Goal: Transaction & Acquisition: Purchase product/service

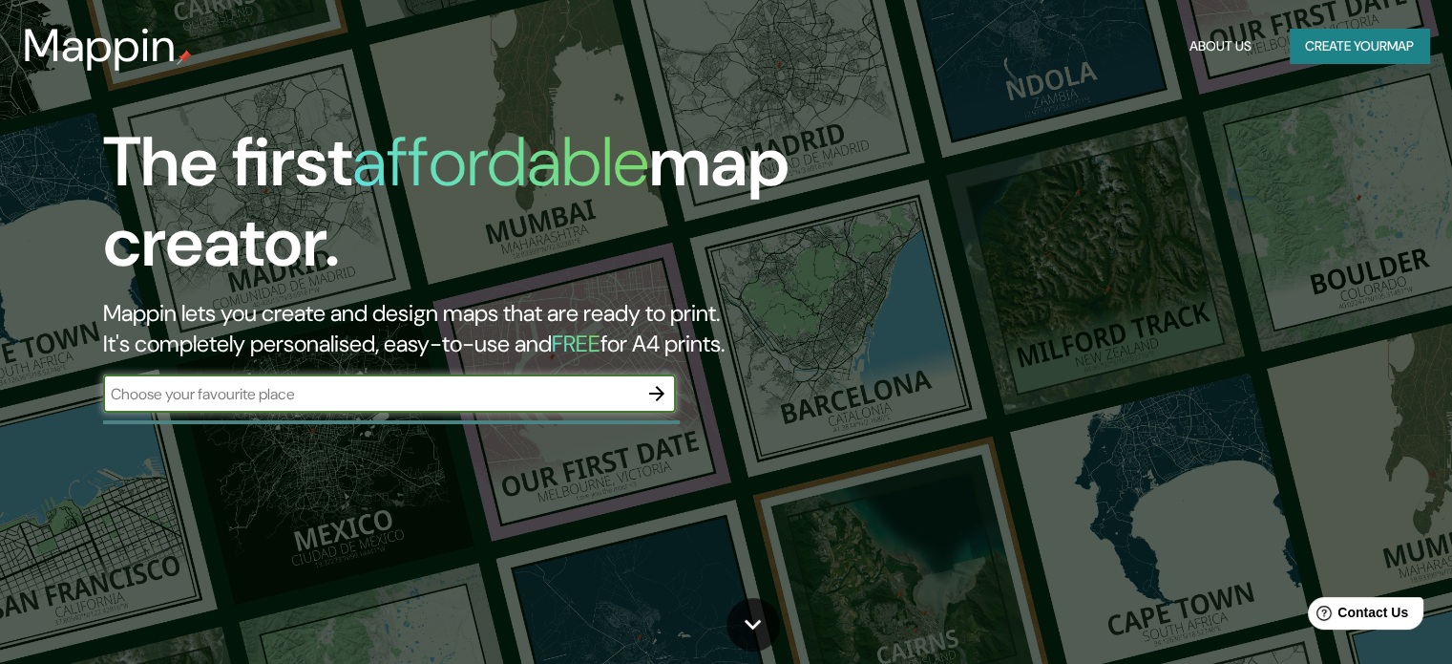
click at [1338, 61] on button "Create your map" at bounding box center [1359, 46] width 139 height 35
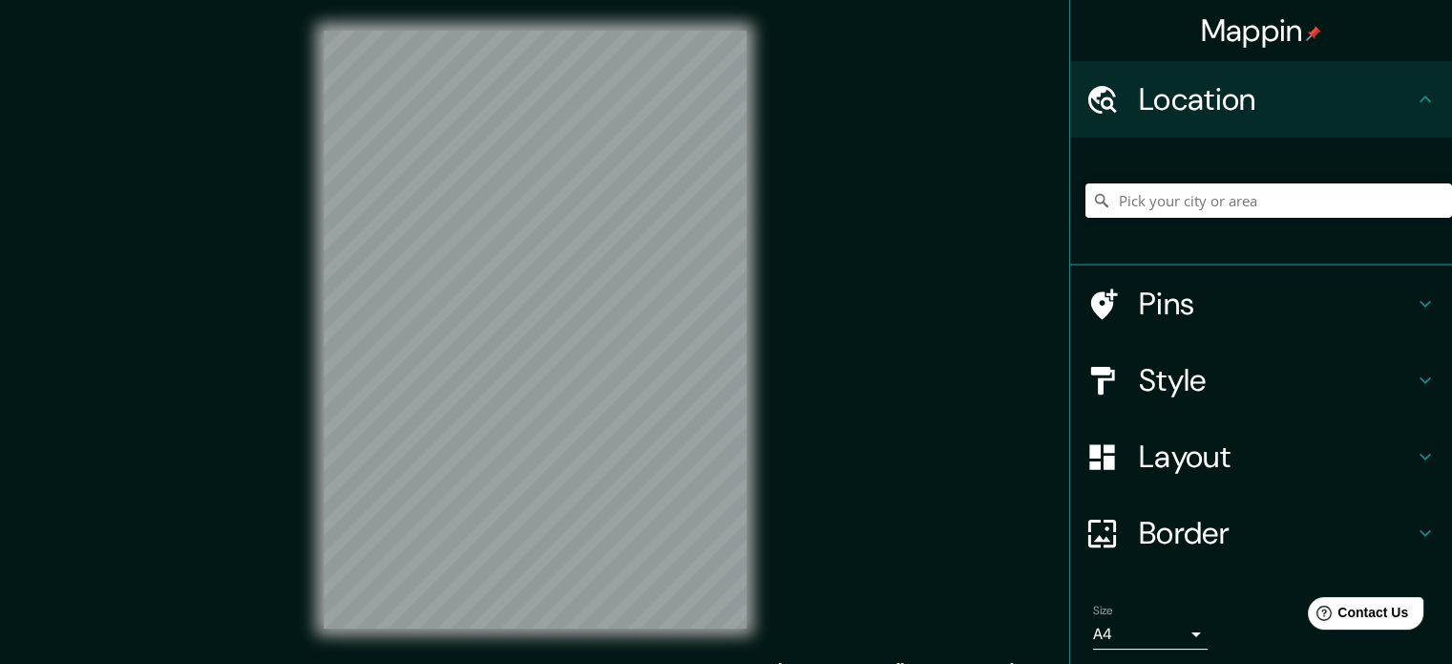
click at [1229, 204] on input "Pick your city or area" at bounding box center [1269, 200] width 367 height 34
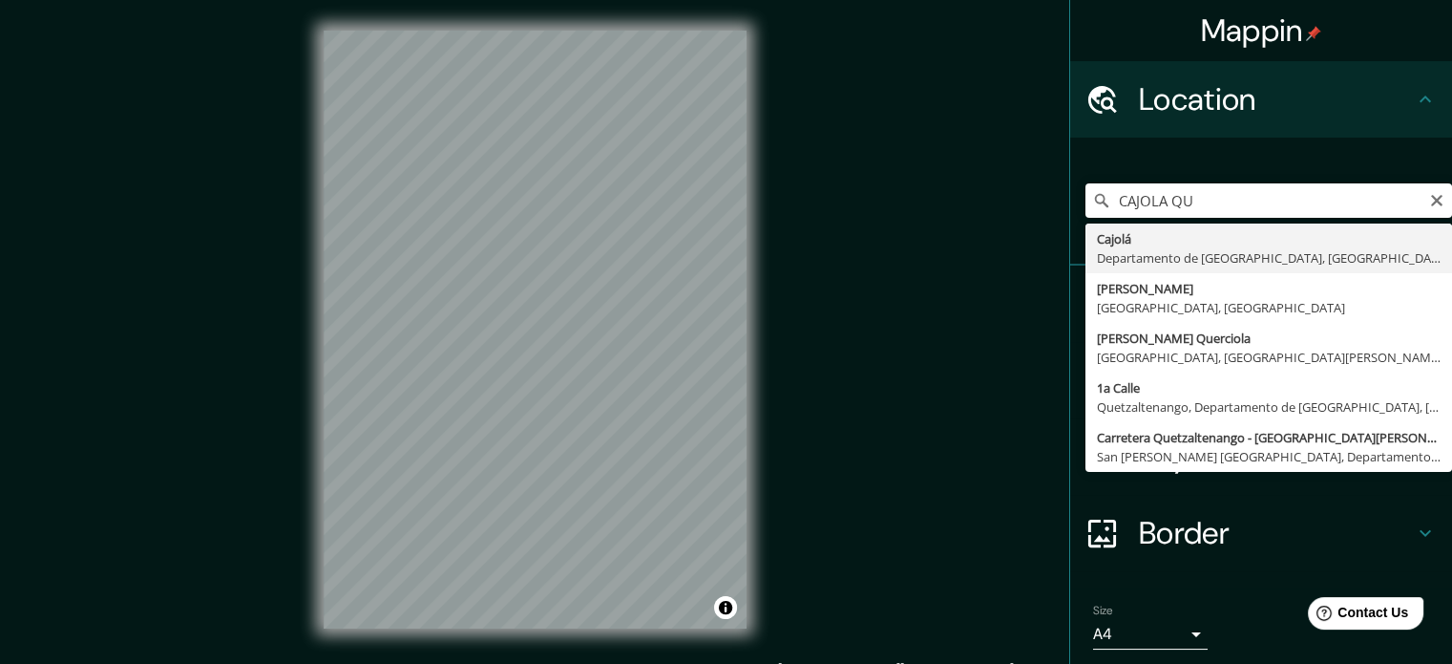
type input "Cajolá, [GEOGRAPHIC_DATA], [GEOGRAPHIC_DATA]"
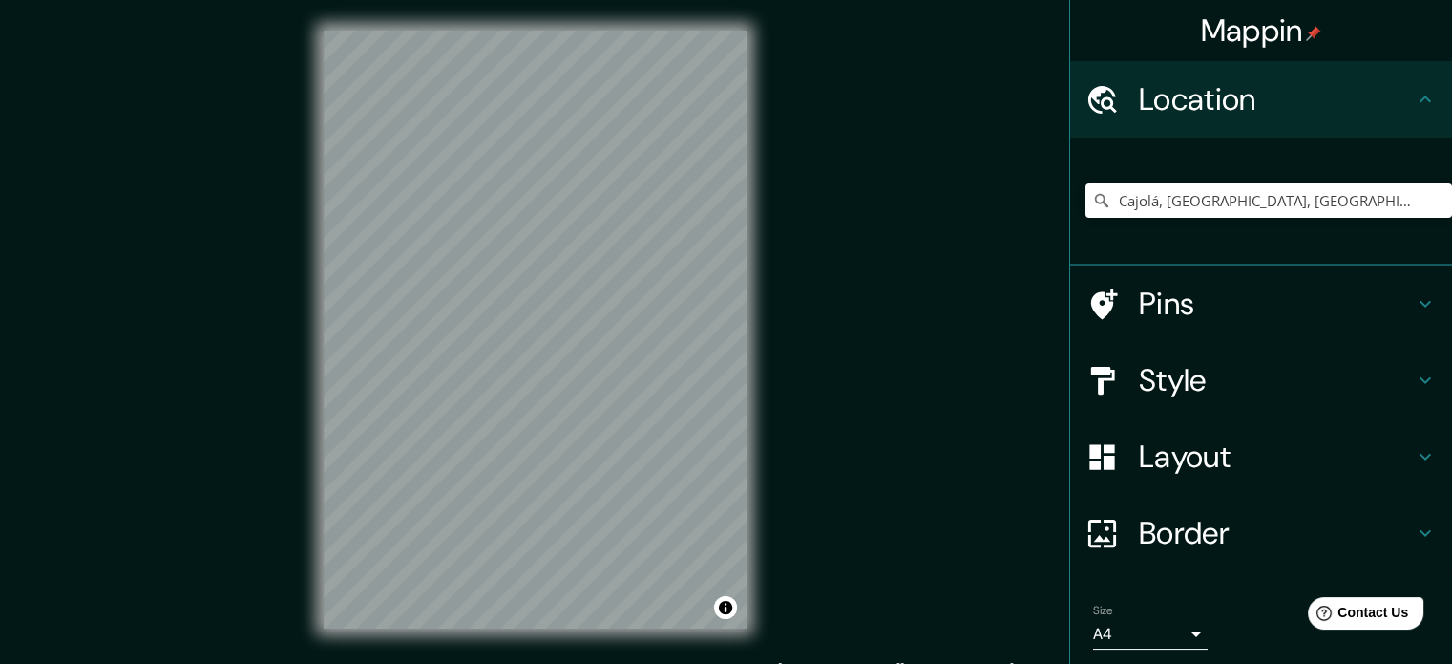
click at [1414, 372] on icon at bounding box center [1425, 380] width 23 height 23
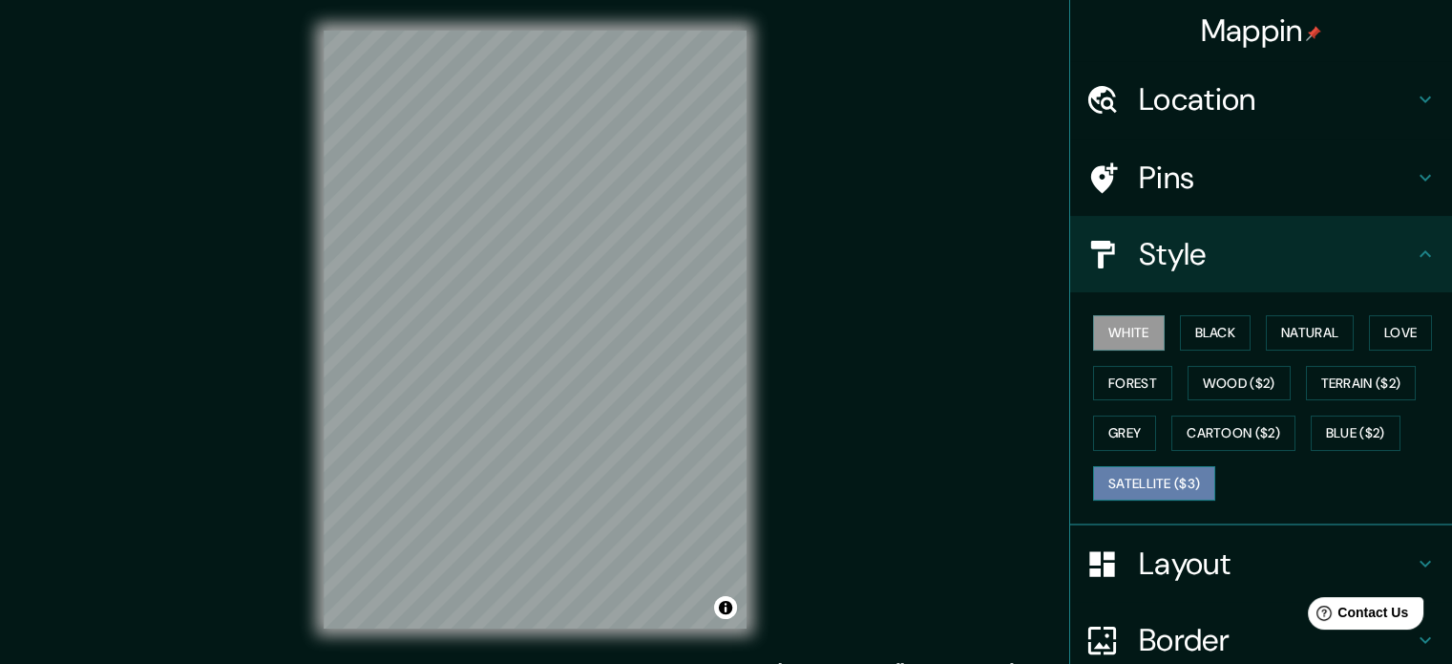
click at [1123, 485] on button "Satellite ($3)" at bounding box center [1154, 483] width 122 height 35
click at [1160, 555] on h4 "Layout" at bounding box center [1276, 563] width 275 height 38
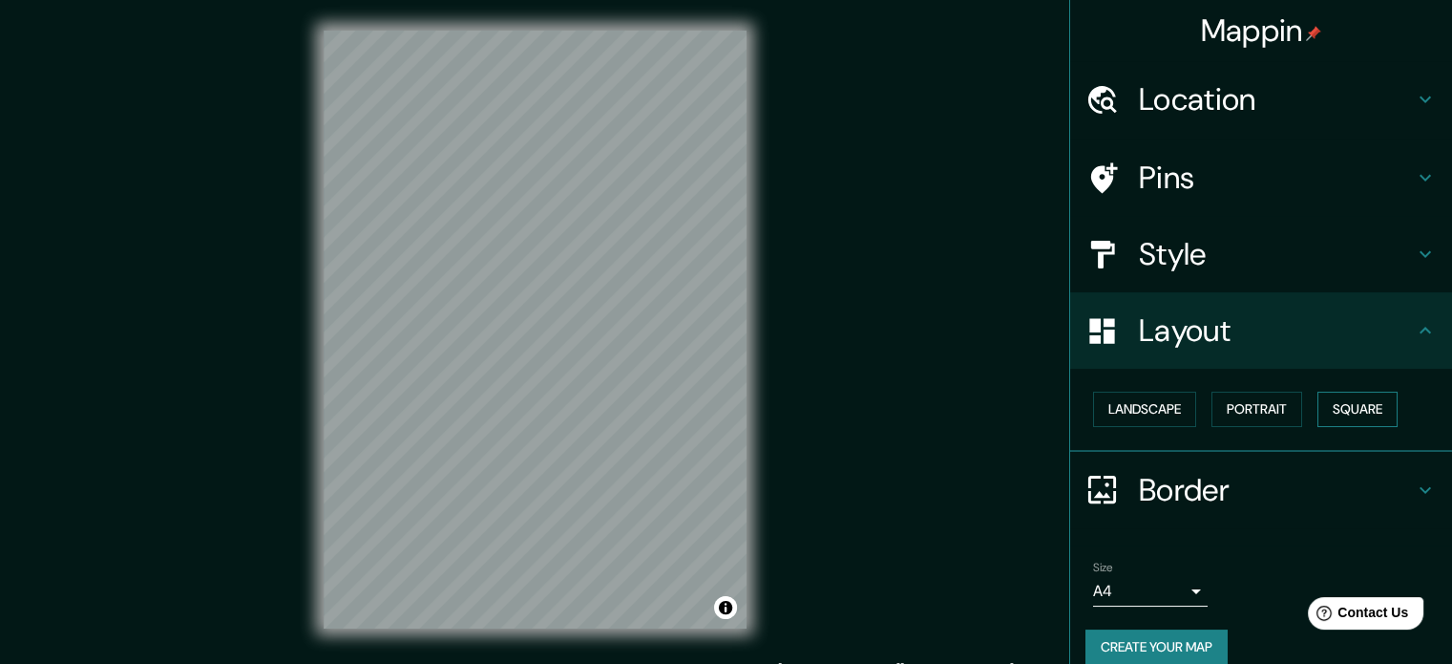
click at [1343, 400] on button "Square" at bounding box center [1358, 408] width 80 height 35
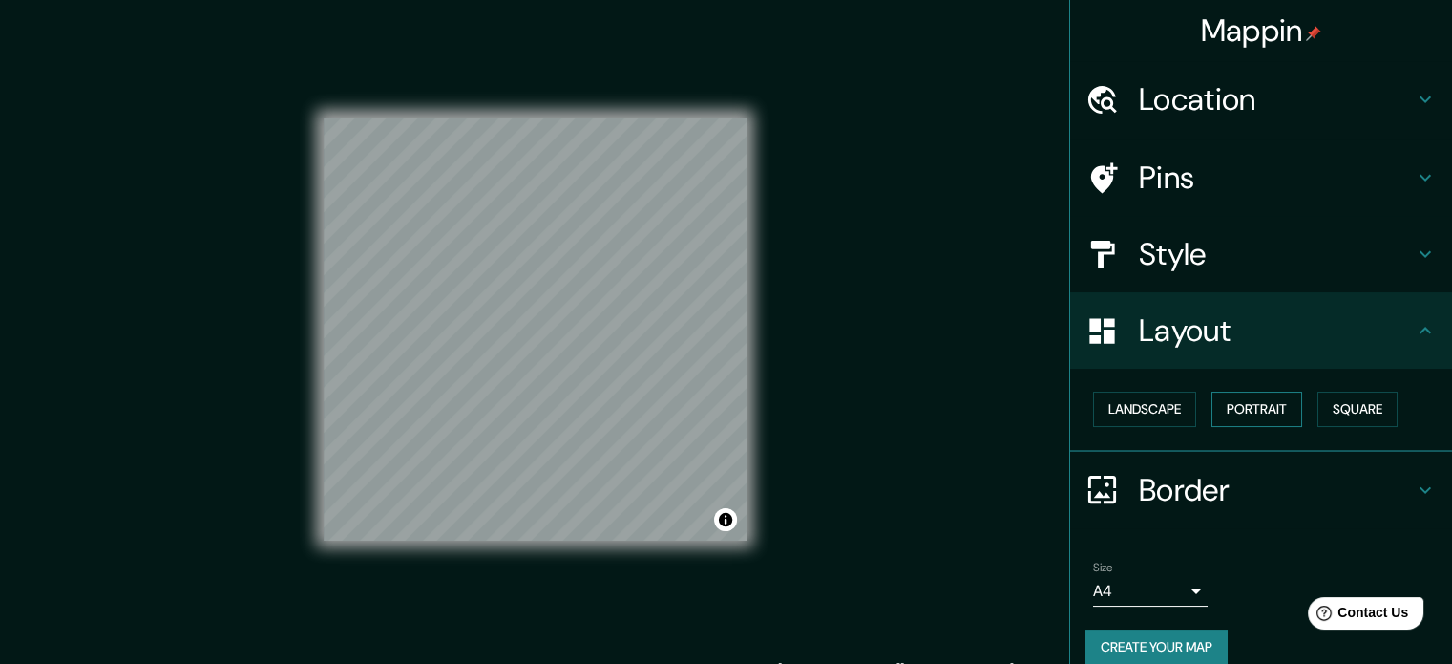
click at [1231, 400] on button "Portrait" at bounding box center [1257, 408] width 91 height 35
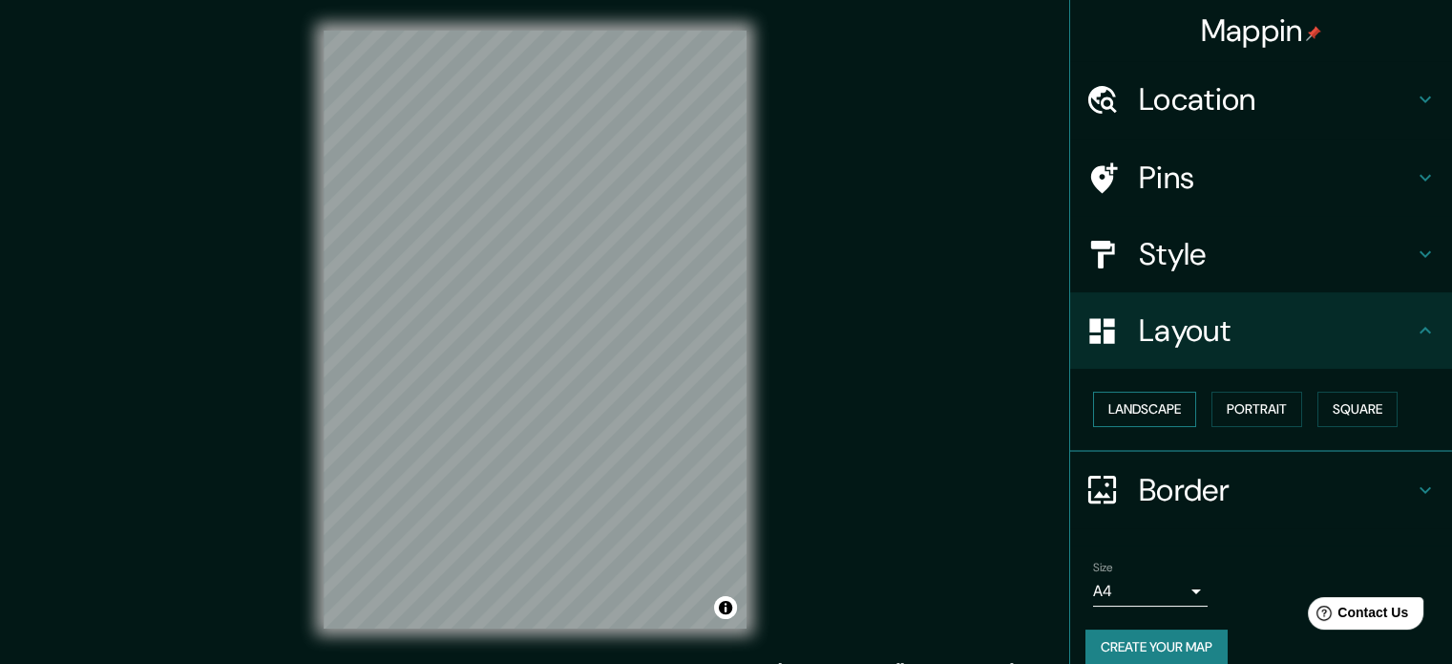
click at [1142, 405] on button "Landscape" at bounding box center [1144, 408] width 103 height 35
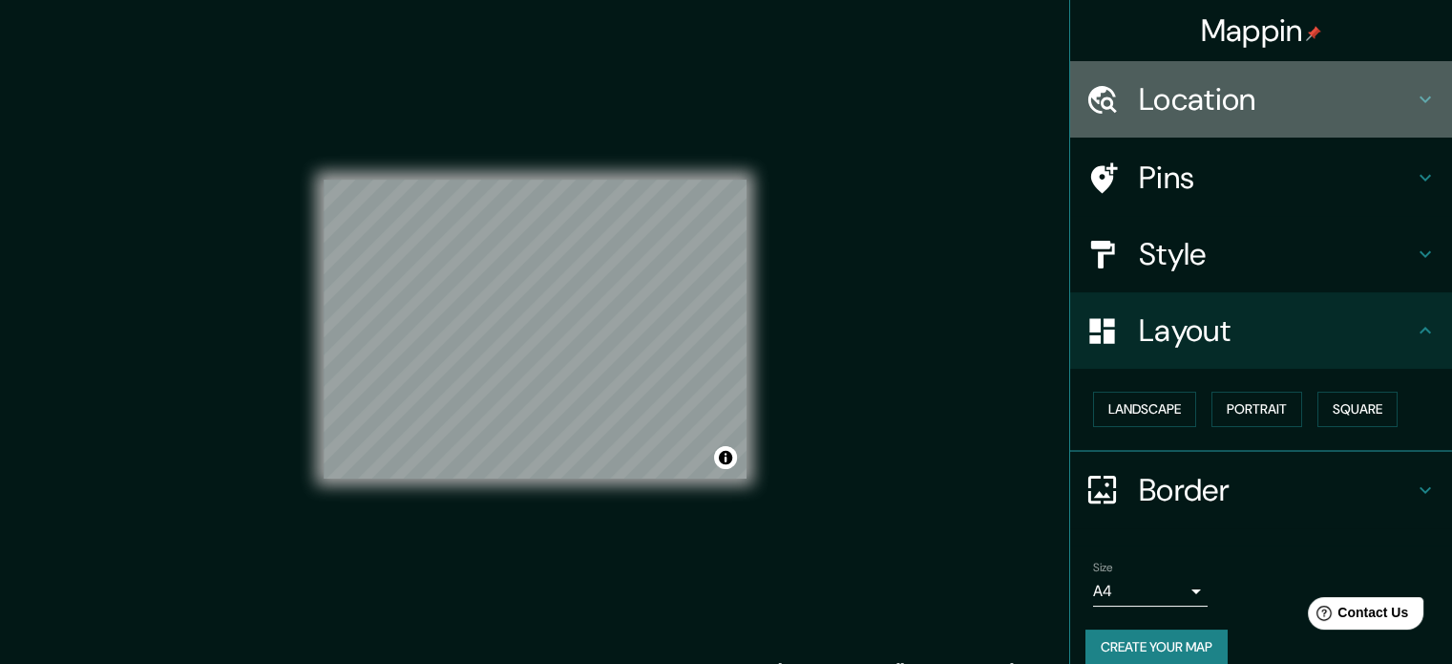
click at [1222, 94] on h4 "Location" at bounding box center [1276, 99] width 275 height 38
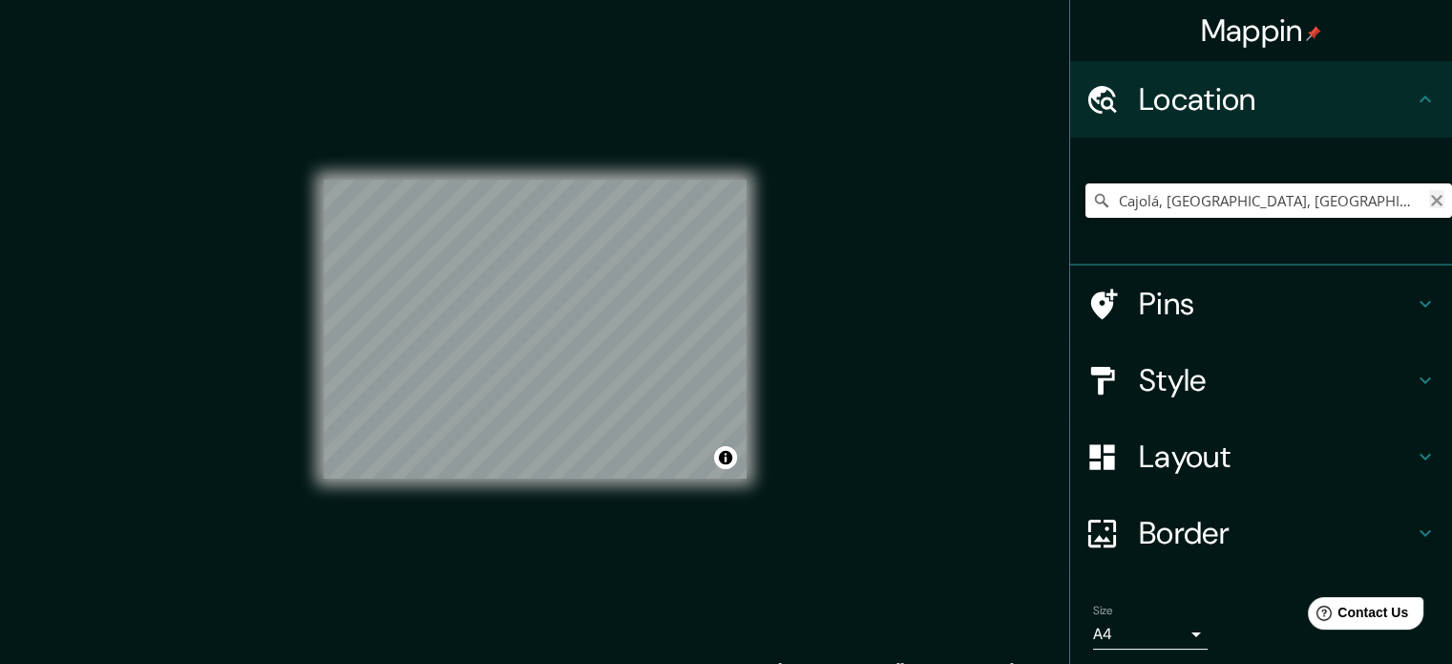
click at [1429, 197] on icon "Clear" at bounding box center [1436, 200] width 15 height 15
click at [1190, 201] on input "Pick your city or area" at bounding box center [1269, 200] width 367 height 34
paste input "14°55'19.8"N 91°37'41.0"W"
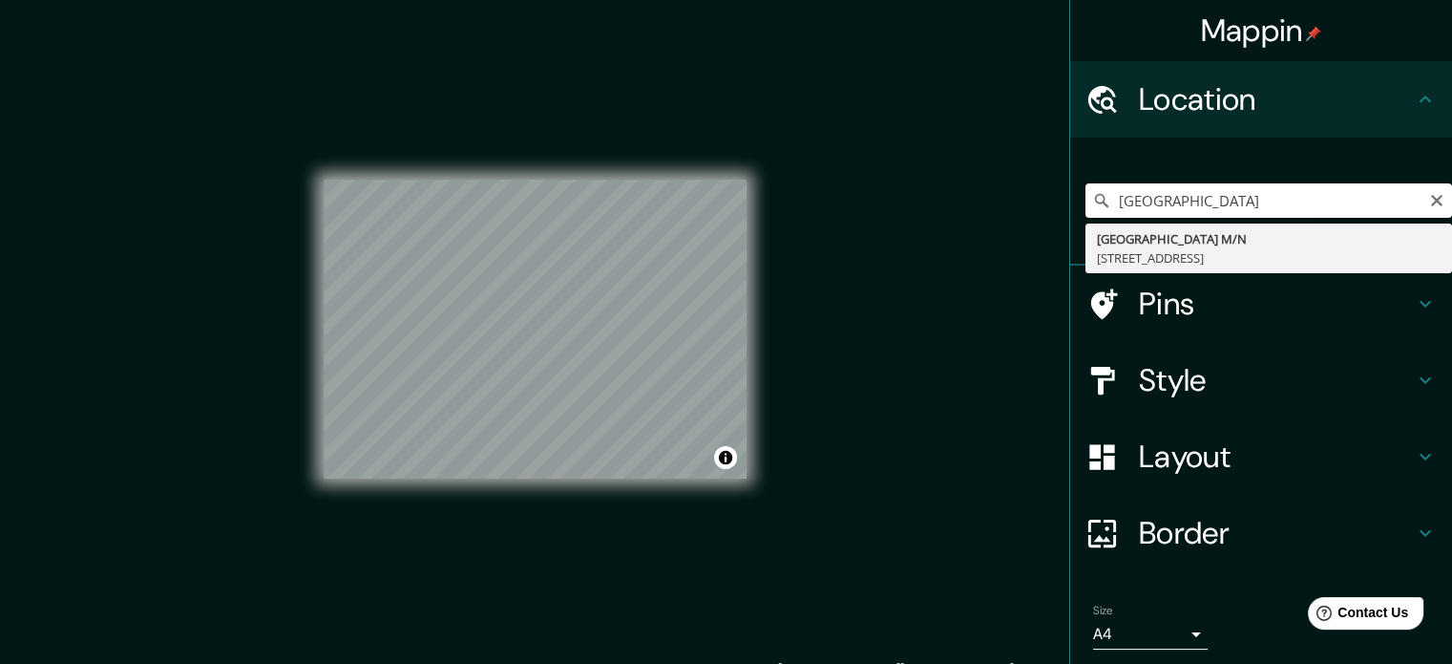
click at [1200, 199] on input "14°55'19.8"N 91°37'41.0"W" at bounding box center [1269, 200] width 367 height 34
click at [1292, 204] on input "14°55'19.8"N,91°37'41.0"W" at bounding box center [1269, 200] width 367 height 34
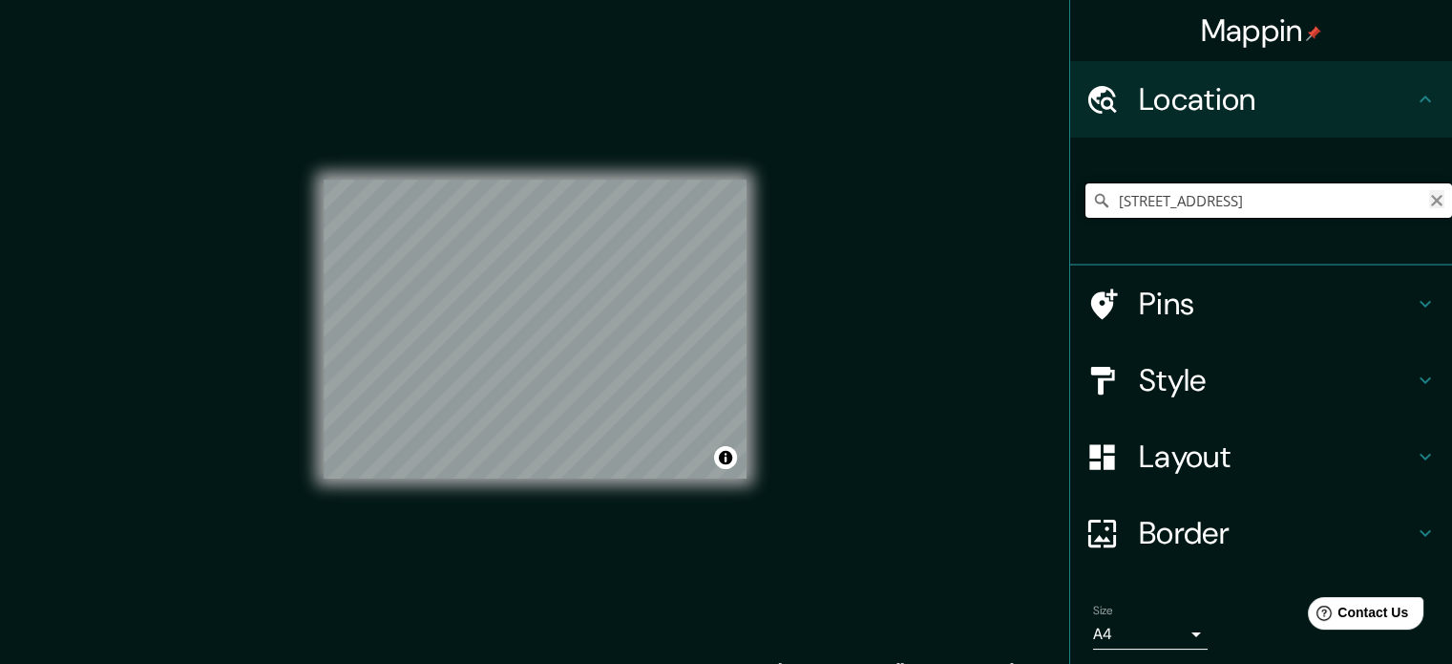
type input "Township Concession Road M/N, Washago, Ontario L0K 2B0, Canadá"
click at [1431, 198] on icon "Clear" at bounding box center [1436, 200] width 11 height 11
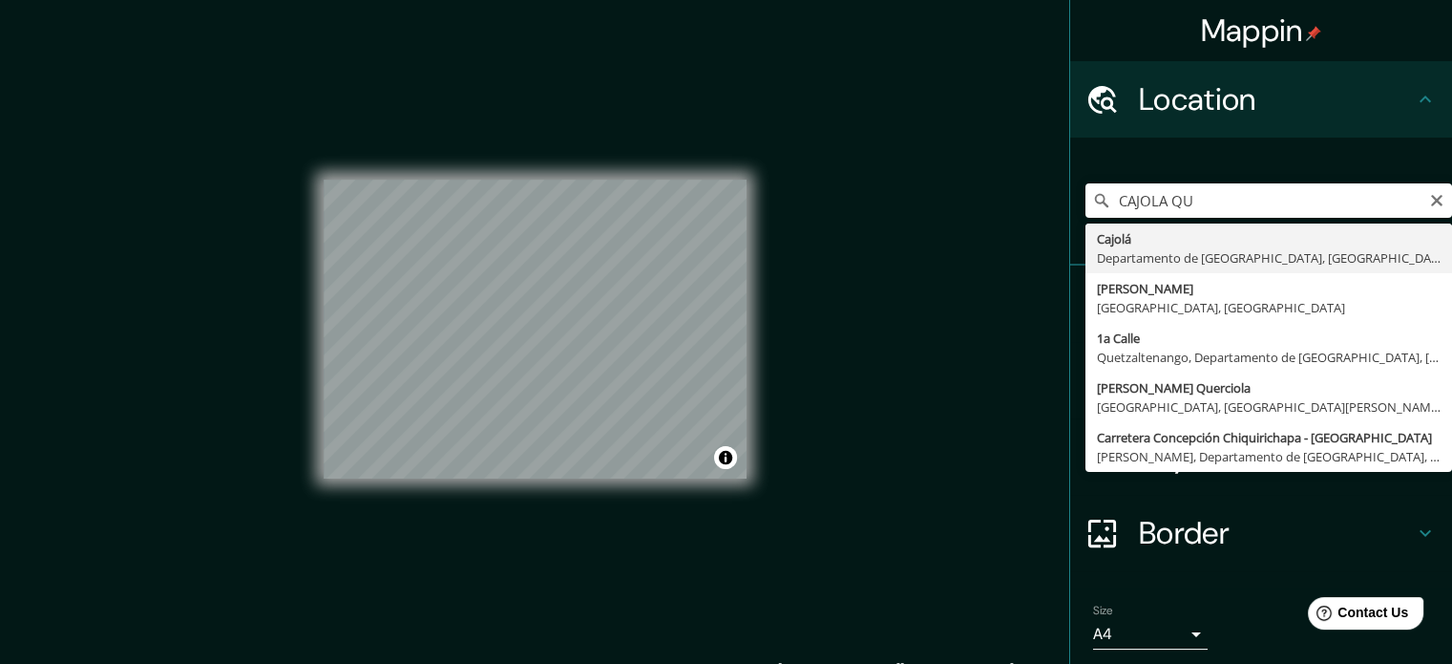
type input "Cajolá, [GEOGRAPHIC_DATA], [GEOGRAPHIC_DATA]"
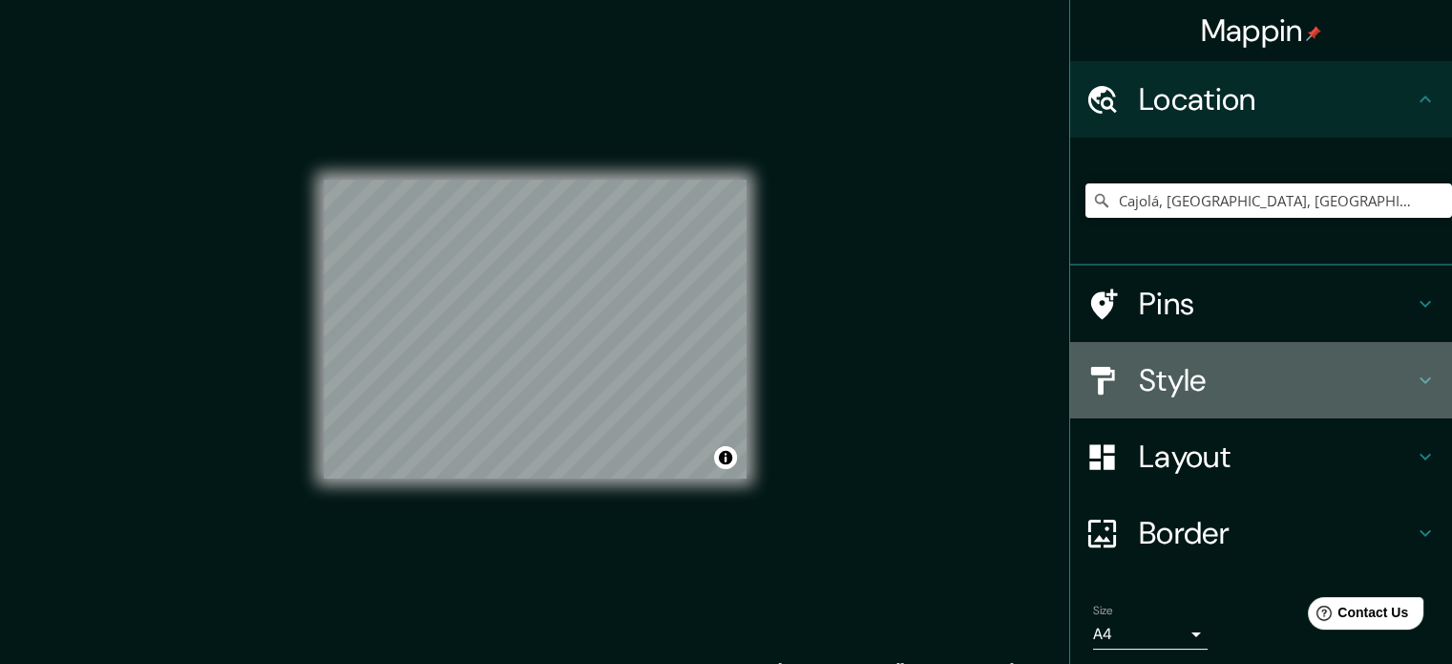
click at [1176, 385] on h4 "Style" at bounding box center [1276, 380] width 275 height 38
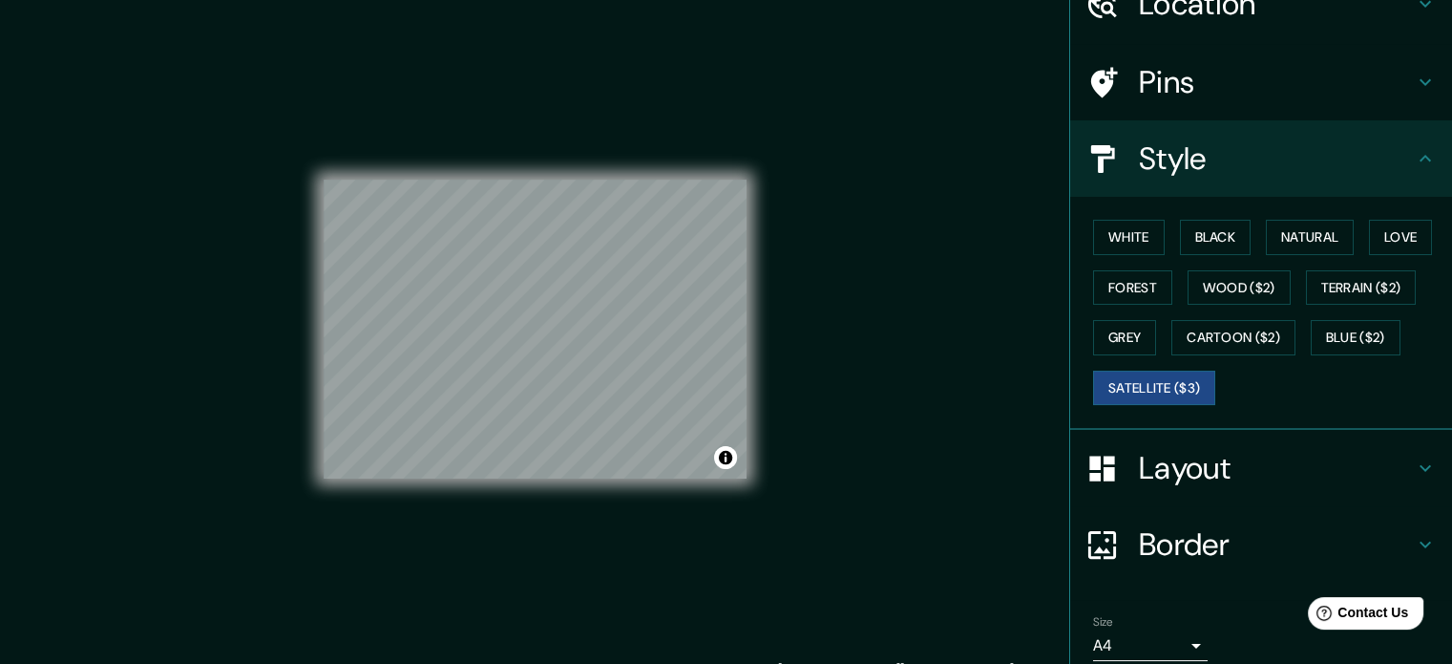
click at [1169, 455] on h4 "Layout" at bounding box center [1276, 468] width 275 height 38
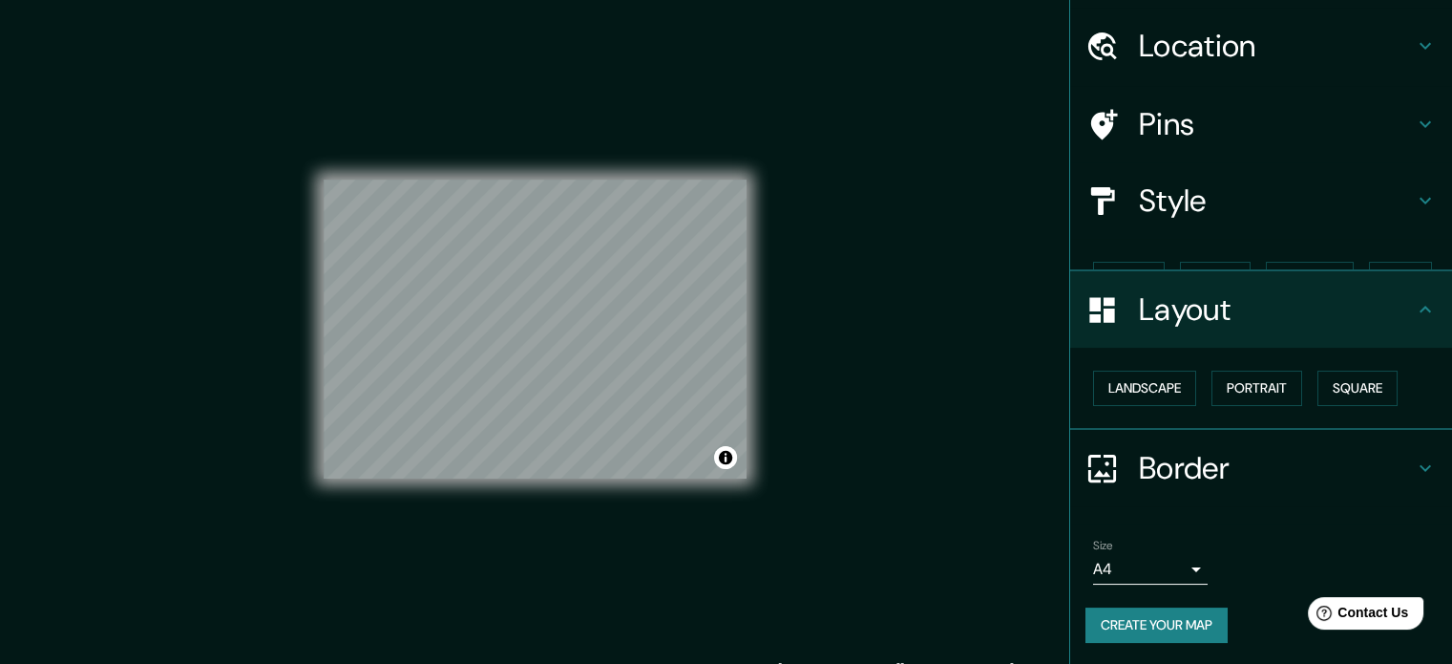
scroll to position [21, 0]
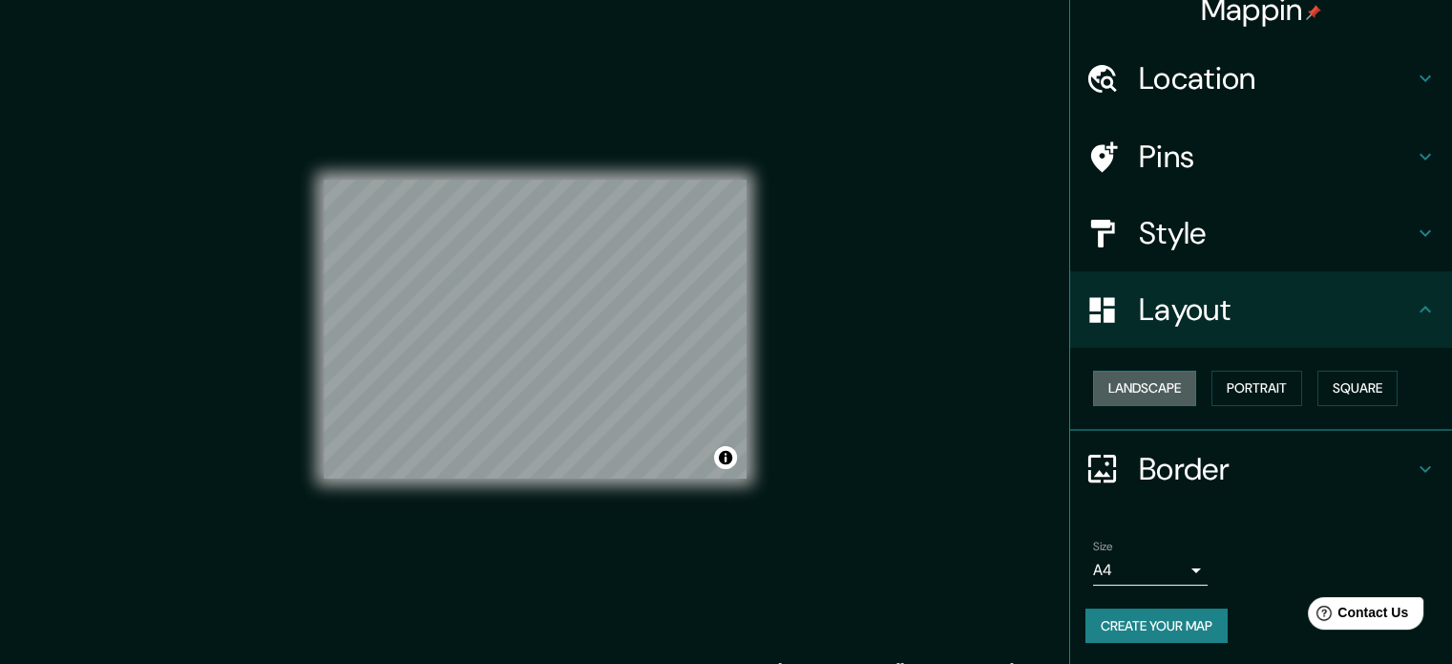
click at [1127, 393] on button "Landscape" at bounding box center [1144, 387] width 103 height 35
click at [1233, 381] on button "Portrait" at bounding box center [1257, 387] width 91 height 35
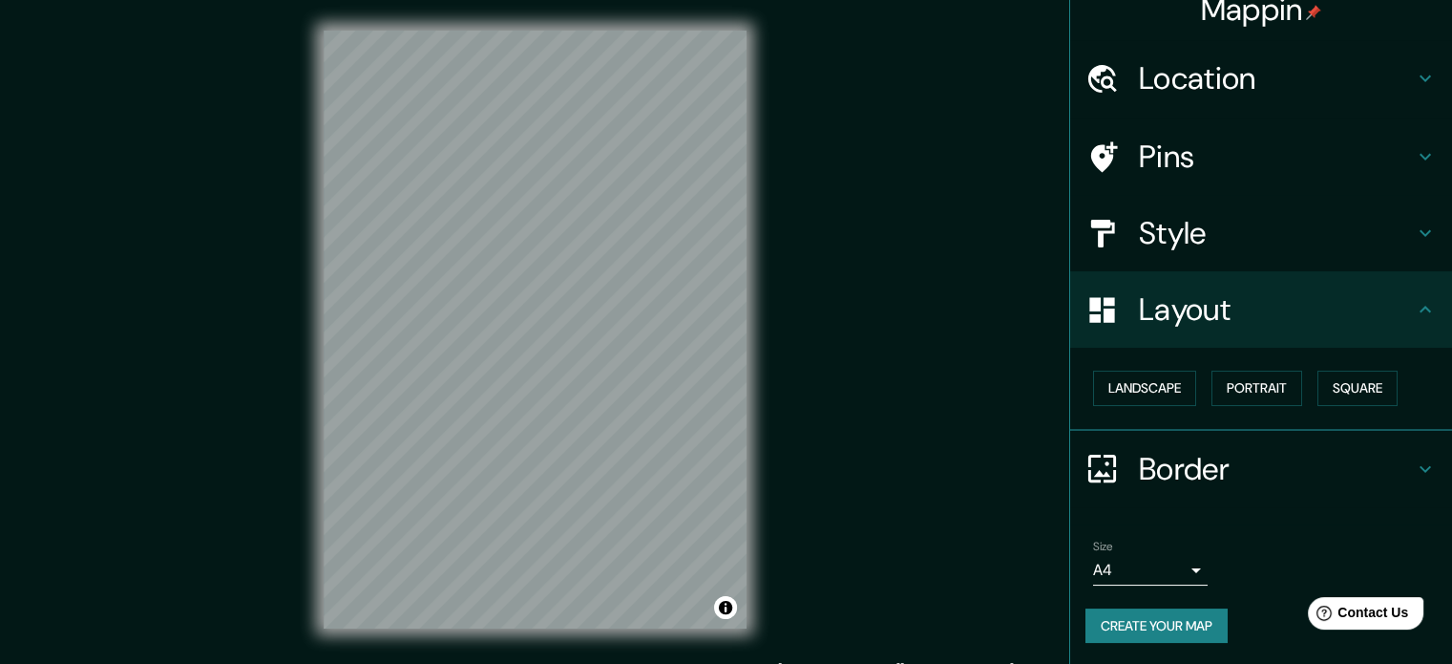
click at [1169, 235] on h4 "Style" at bounding box center [1276, 233] width 275 height 38
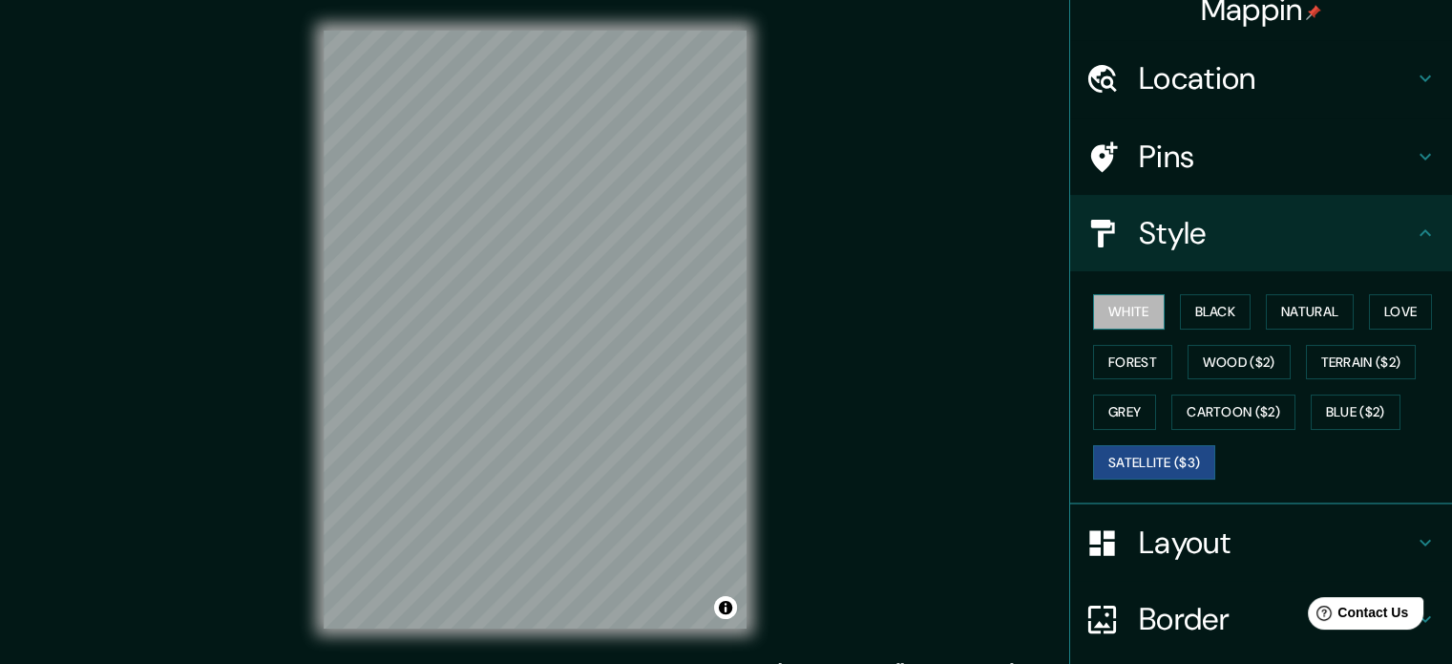
click at [1122, 311] on button "White" at bounding box center [1129, 311] width 72 height 35
drag, startPoint x: 748, startPoint y: 285, endPoint x: 894, endPoint y: 460, distance: 228.5
click at [892, 461] on div "Mappin Location Cajolá, Departamento de Quetzaltenango, Guatemala Pins Style Wh…" at bounding box center [726, 344] width 1452 height 689
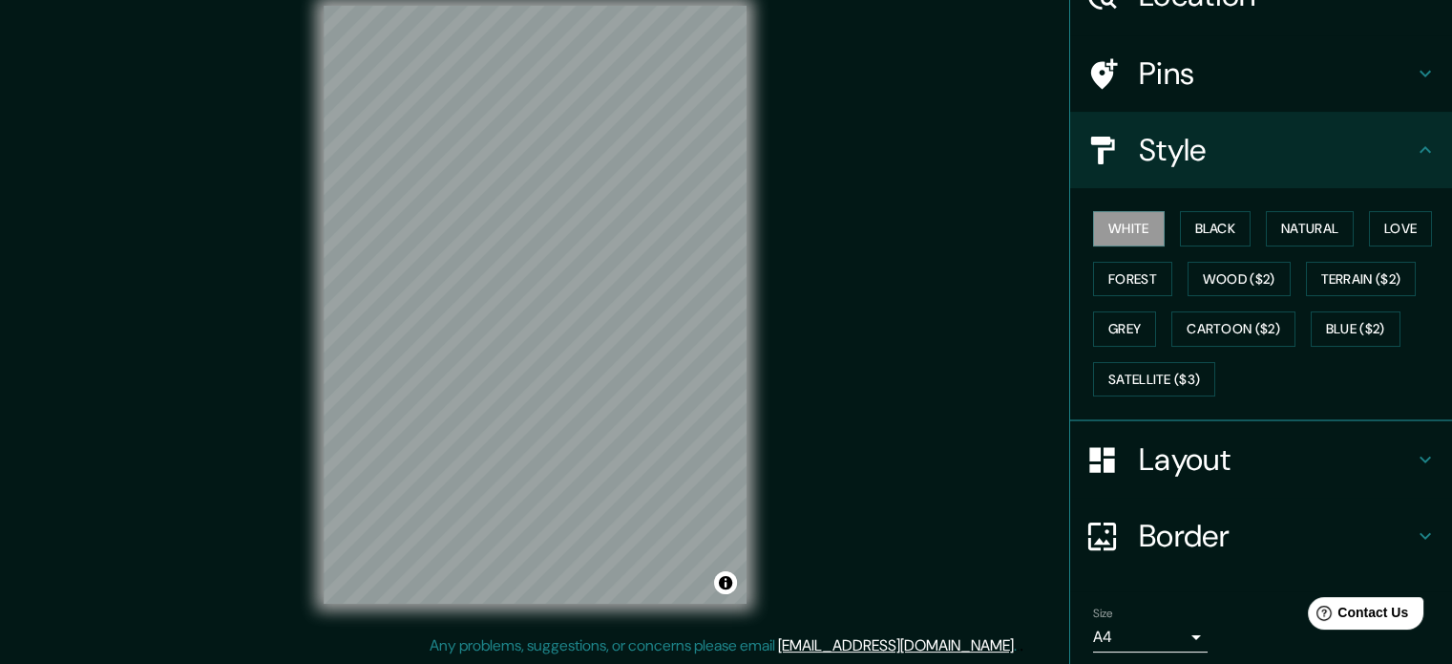
scroll to position [170, 0]
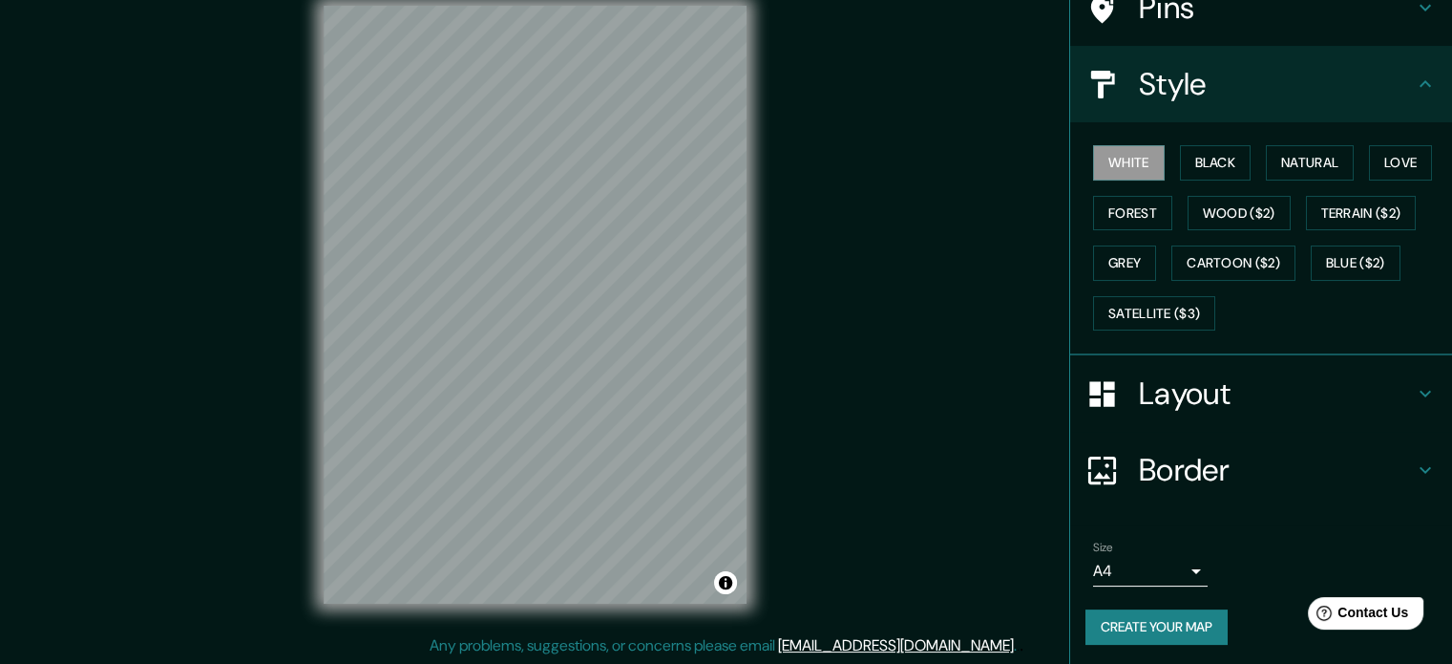
click at [1135, 621] on button "Create your map" at bounding box center [1157, 626] width 142 height 35
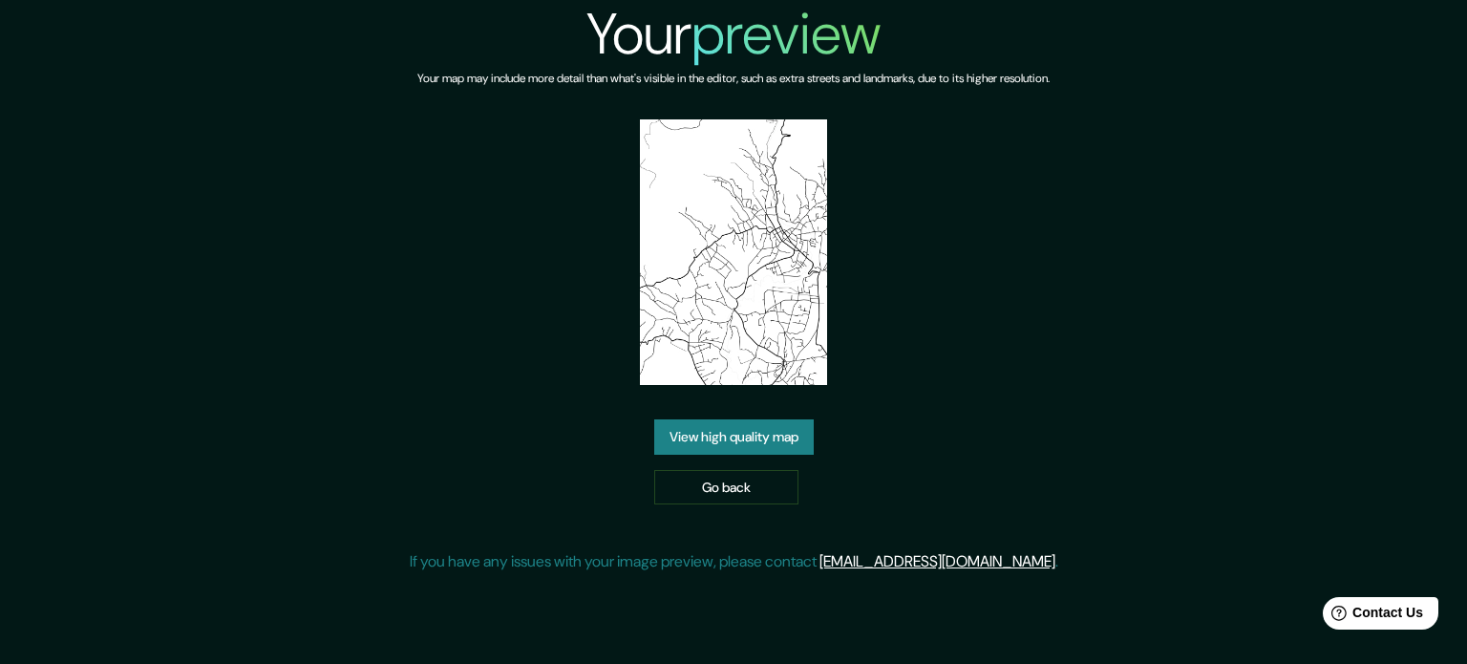
click at [745, 446] on link "View high quality map" at bounding box center [733, 436] width 159 height 35
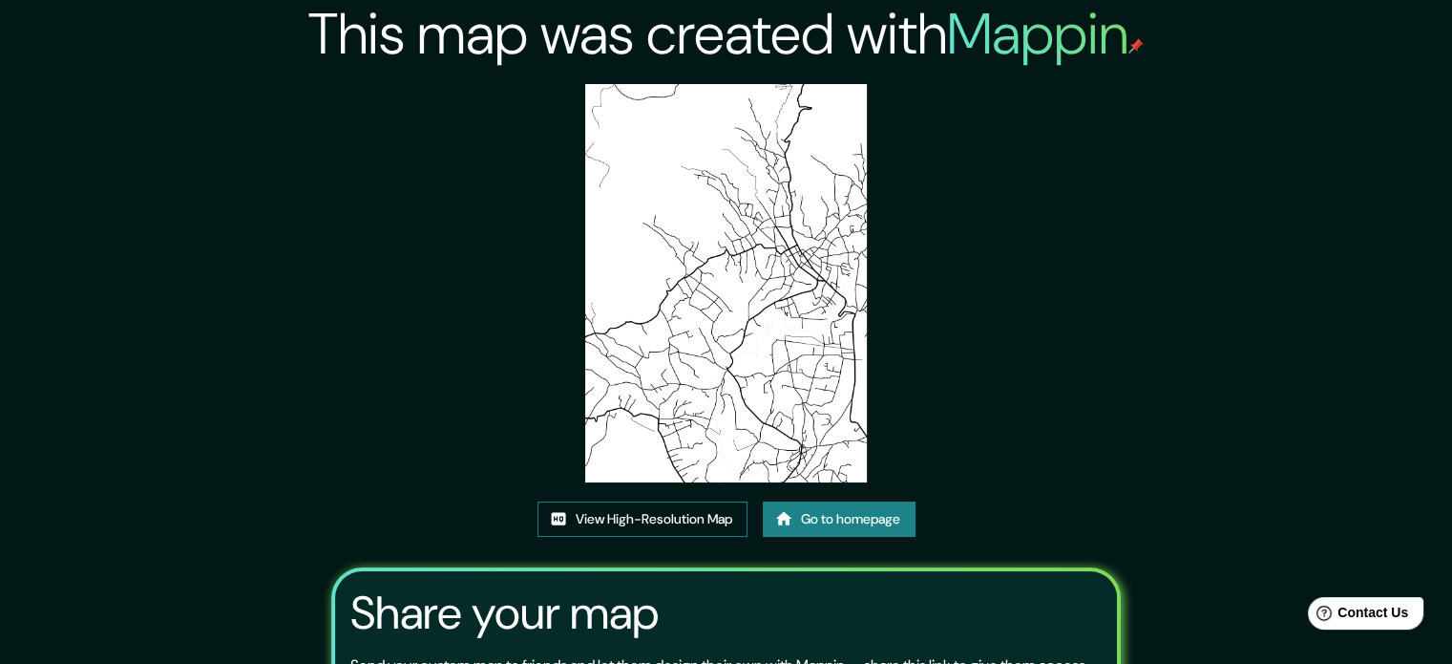
click at [643, 518] on link "View High-Resolution Map" at bounding box center [643, 518] width 210 height 35
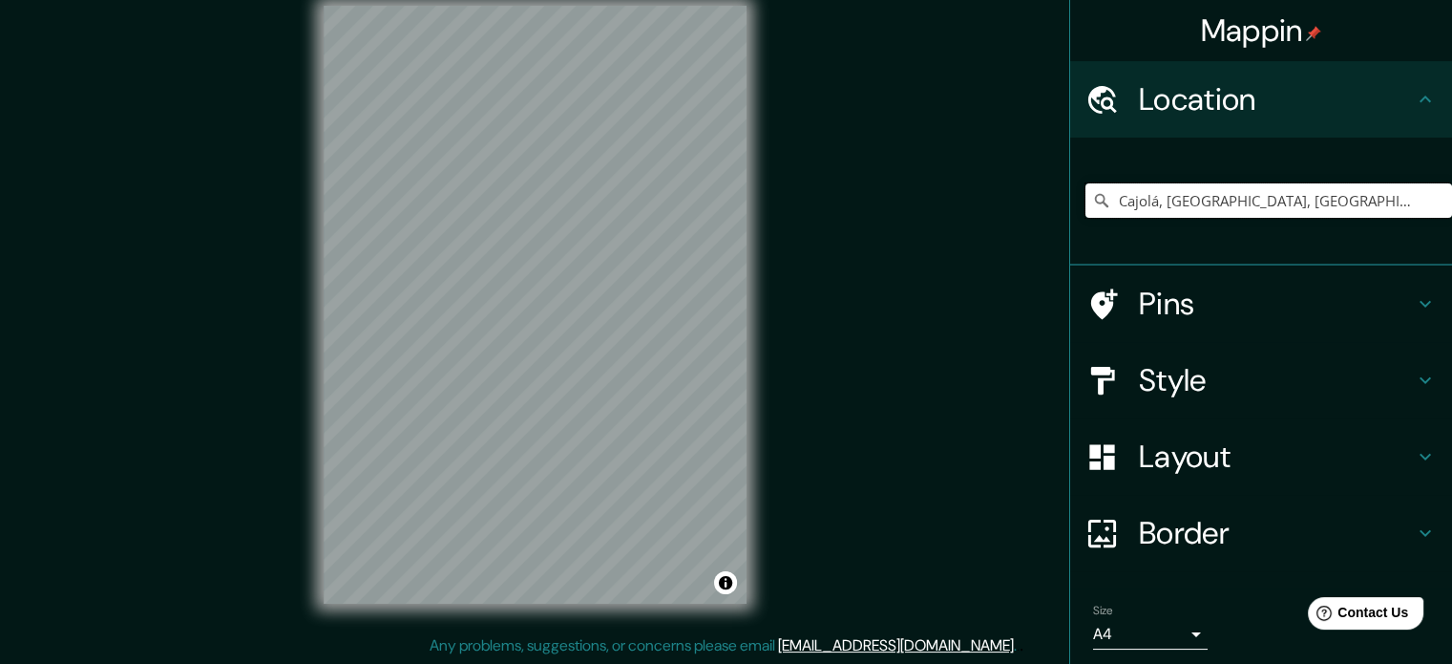
click at [1251, 201] on input "Cajolá, Departamento de Quetzaltenango, Guatemala" at bounding box center [1269, 200] width 367 height 34
click at [1092, 198] on icon at bounding box center [1101, 200] width 19 height 19
click at [1141, 199] on input "Cajolá, Departamento de Quetzaltenango, Guatemala" at bounding box center [1269, 200] width 367 height 34
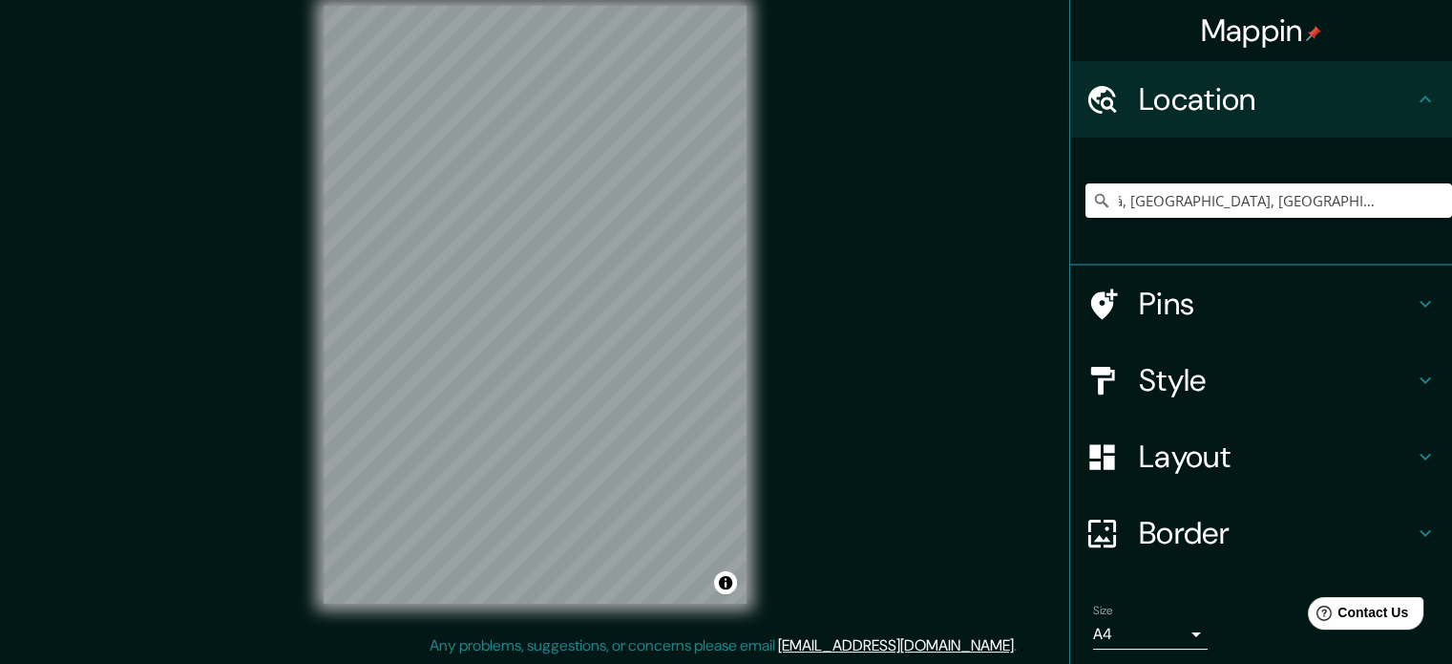
drag, startPoint x: 1105, startPoint y: 201, endPoint x: 1450, endPoint y: 285, distance: 355.9
click at [1451, 285] on html "Mappin Location Cajolá, Departamento de Quetzaltenango, Guatemala Pins Style La…" at bounding box center [726, 307] width 1452 height 664
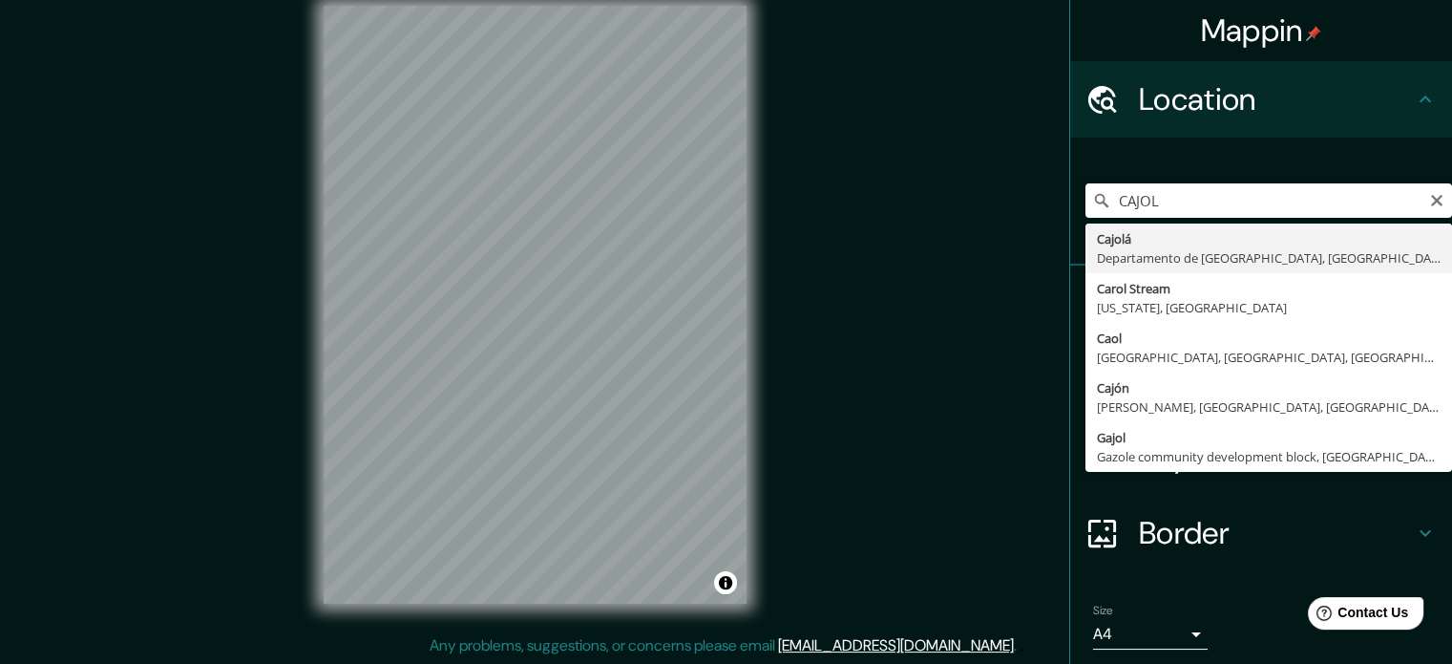
type input "Cajolá, Departamento de Quetzaltenango, Guatemala"
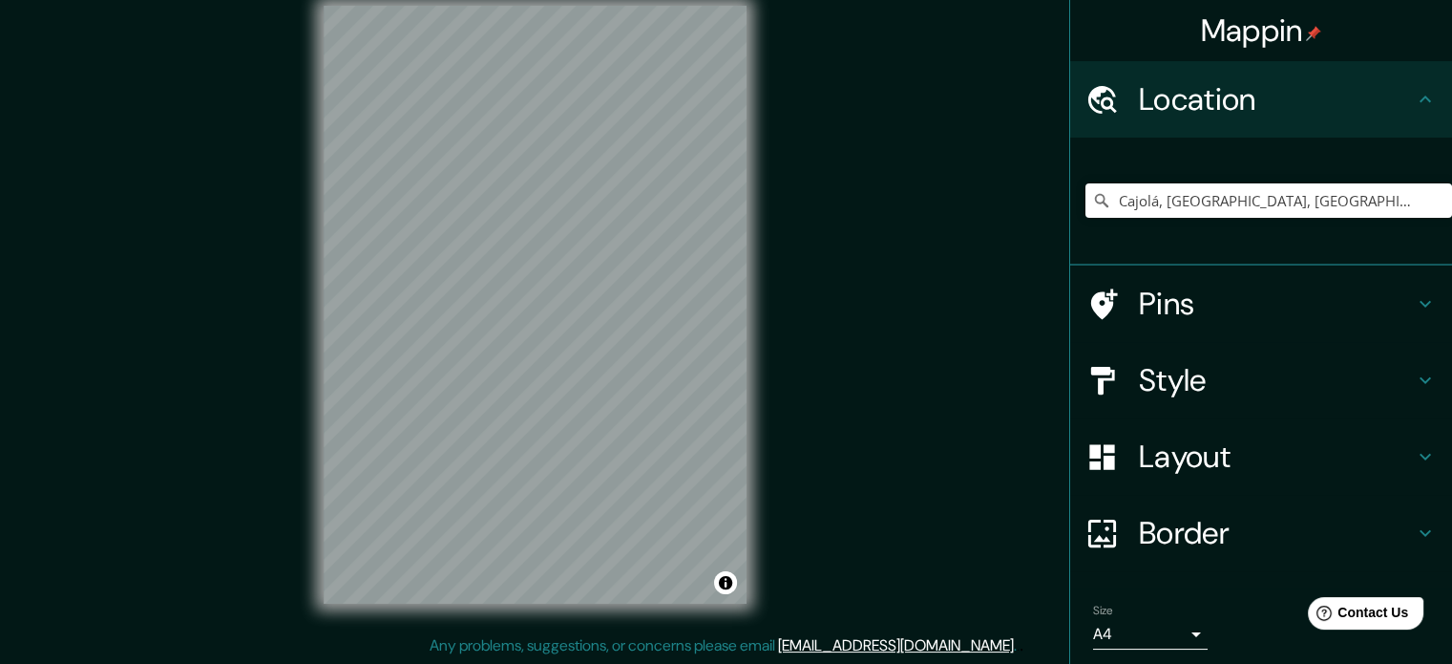
click at [1183, 422] on div "Layout" at bounding box center [1261, 456] width 382 height 76
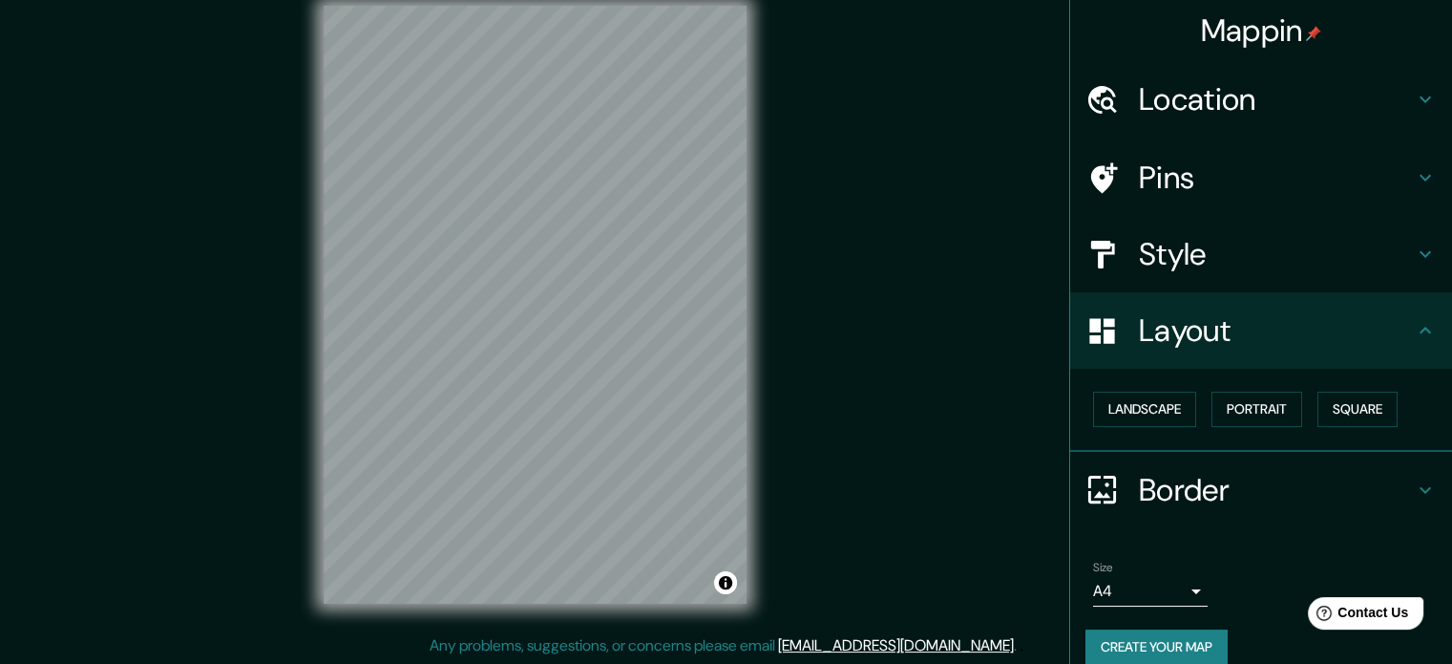
click at [1139, 270] on h4 "Style" at bounding box center [1276, 254] width 275 height 38
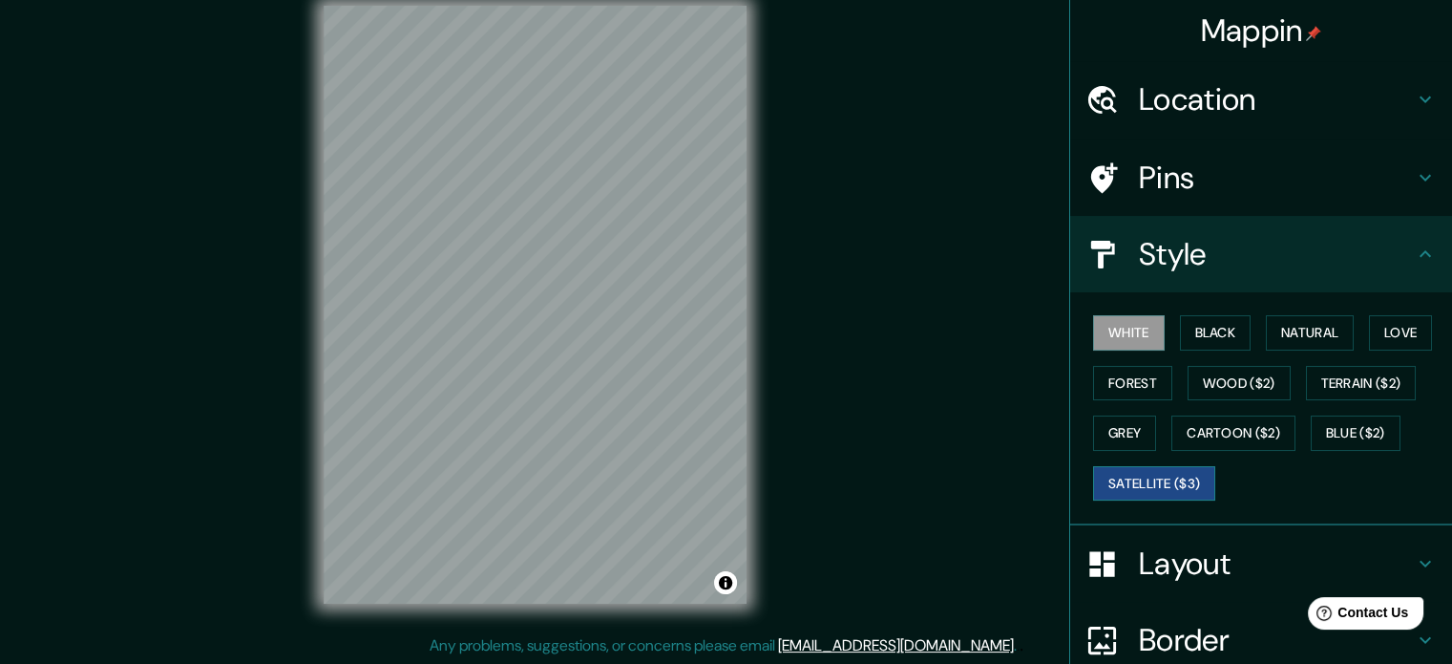
click at [1096, 466] on button "Satellite ($3)" at bounding box center [1154, 483] width 122 height 35
drag, startPoint x: 1106, startPoint y: 328, endPoint x: 997, endPoint y: 369, distance: 116.3
click at [1106, 328] on button "White" at bounding box center [1129, 332] width 72 height 35
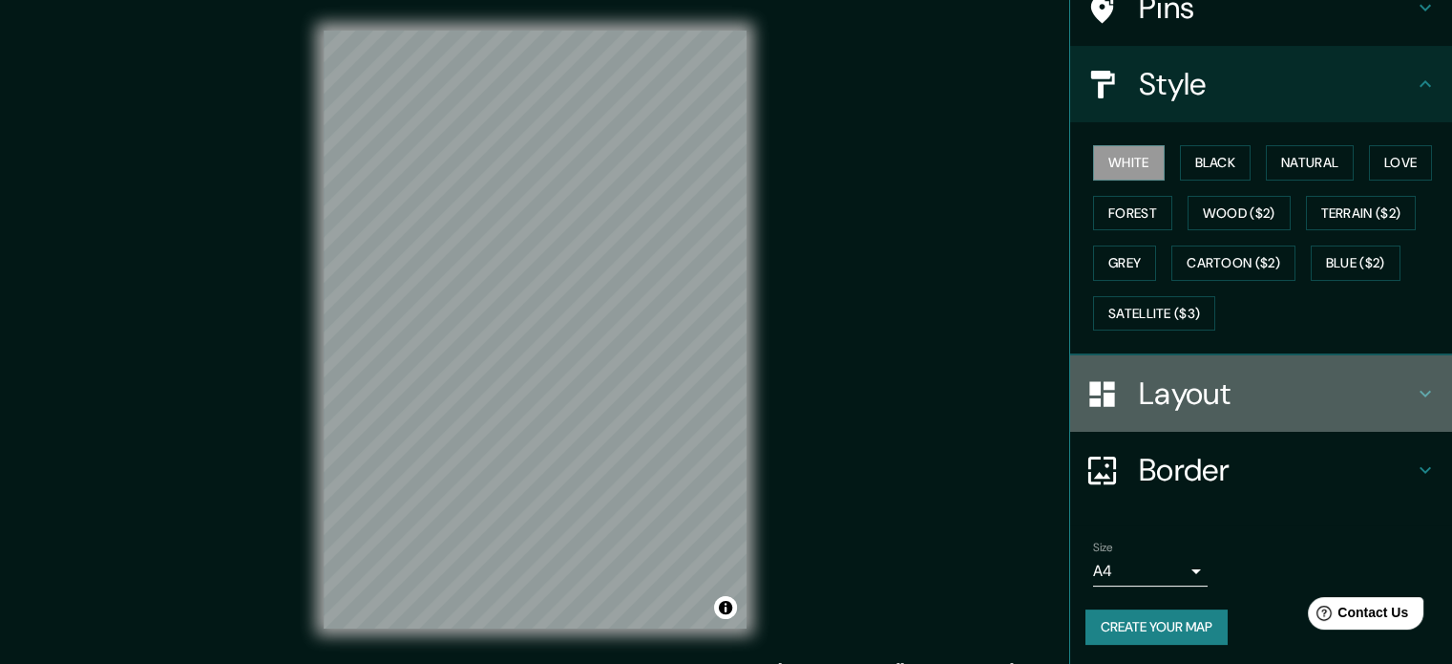
click at [1195, 399] on h4 "Layout" at bounding box center [1276, 393] width 275 height 38
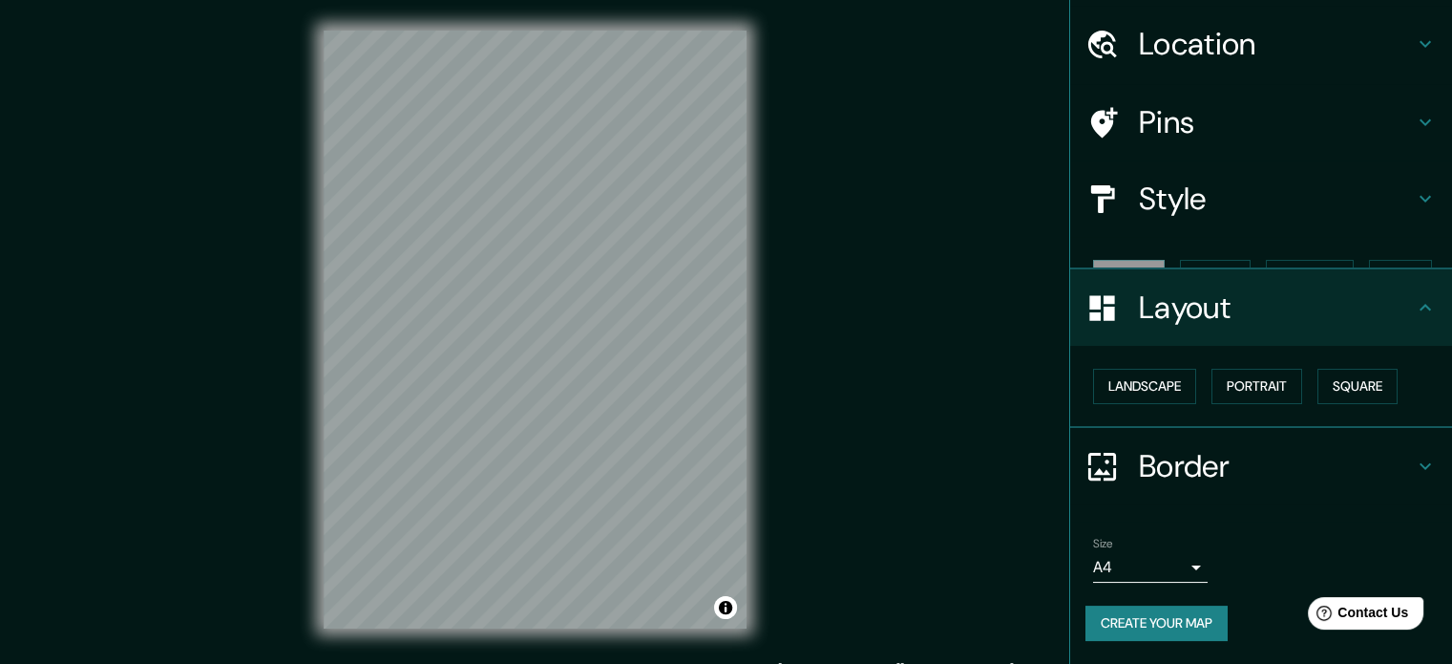
scroll to position [21, 0]
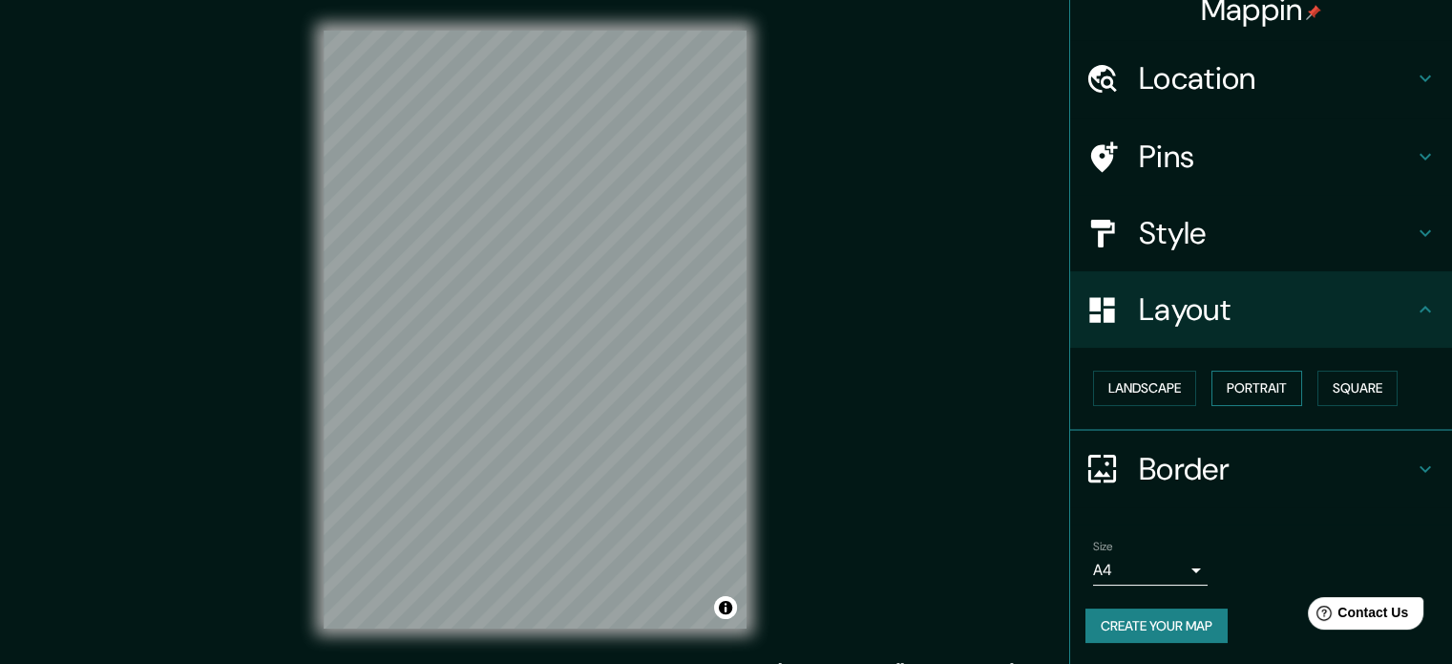
click at [1229, 386] on button "Portrait" at bounding box center [1257, 387] width 91 height 35
click at [1154, 385] on button "Landscape" at bounding box center [1144, 387] width 103 height 35
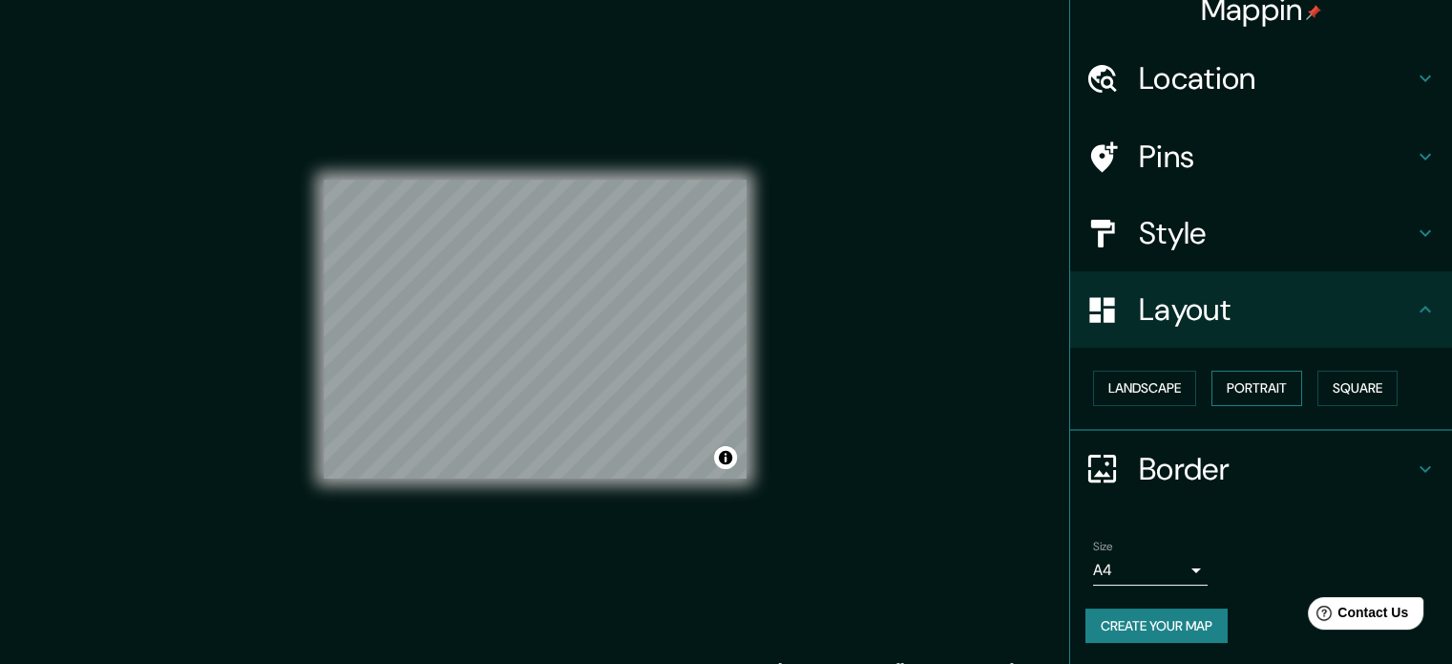
click at [1249, 391] on button "Portrait" at bounding box center [1257, 387] width 91 height 35
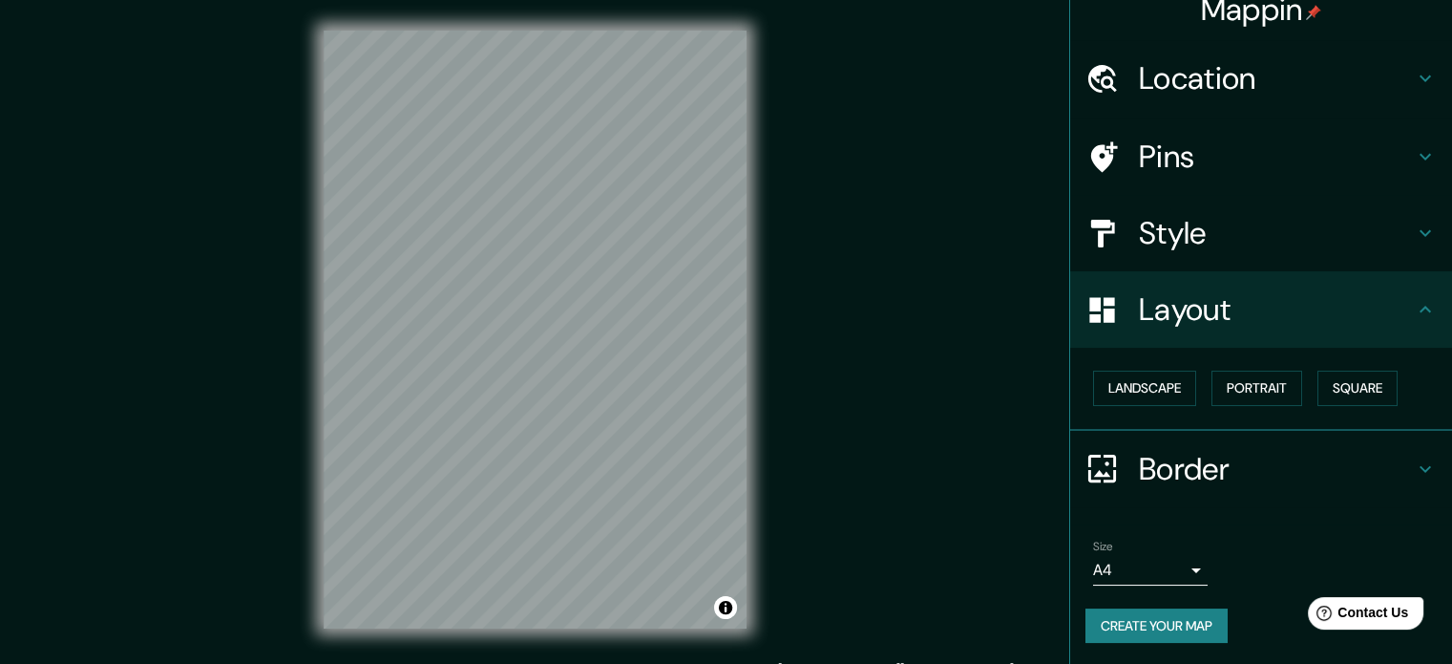
click at [1143, 620] on button "Create your map" at bounding box center [1157, 625] width 142 height 35
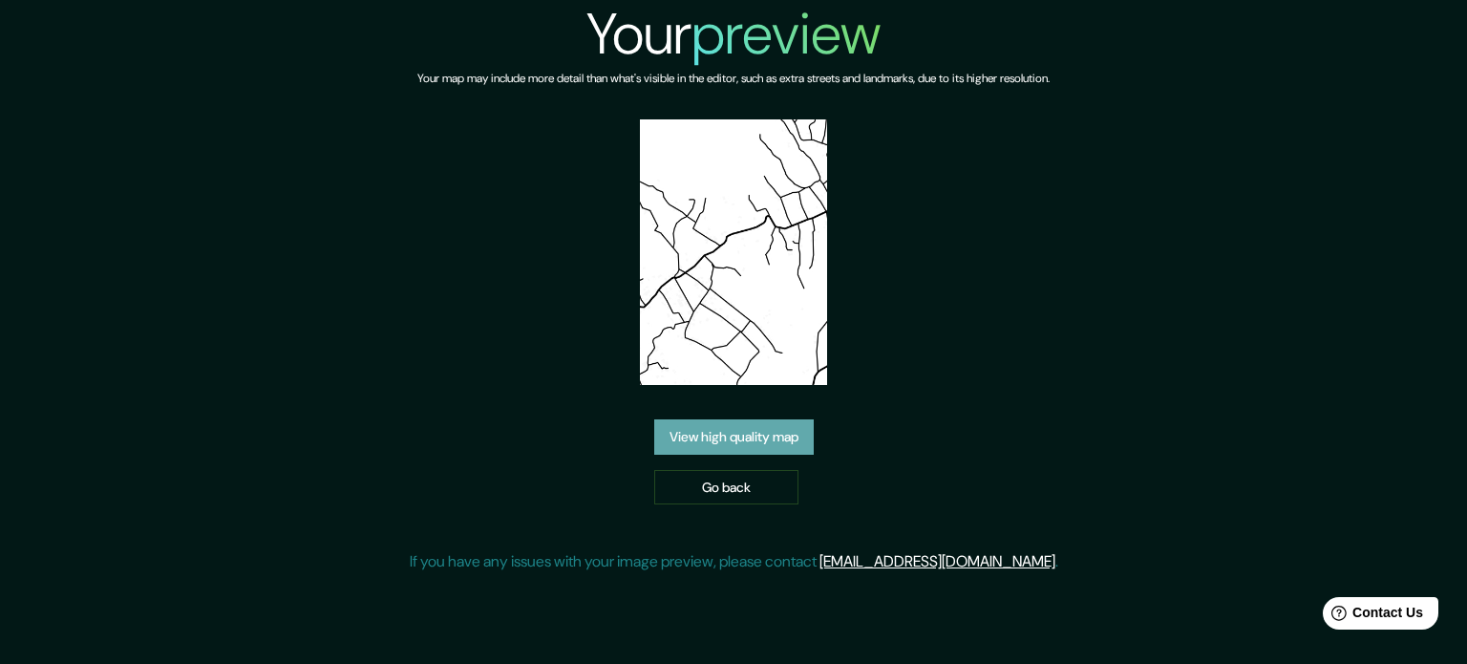
click at [722, 430] on link "View high quality map" at bounding box center [733, 436] width 159 height 35
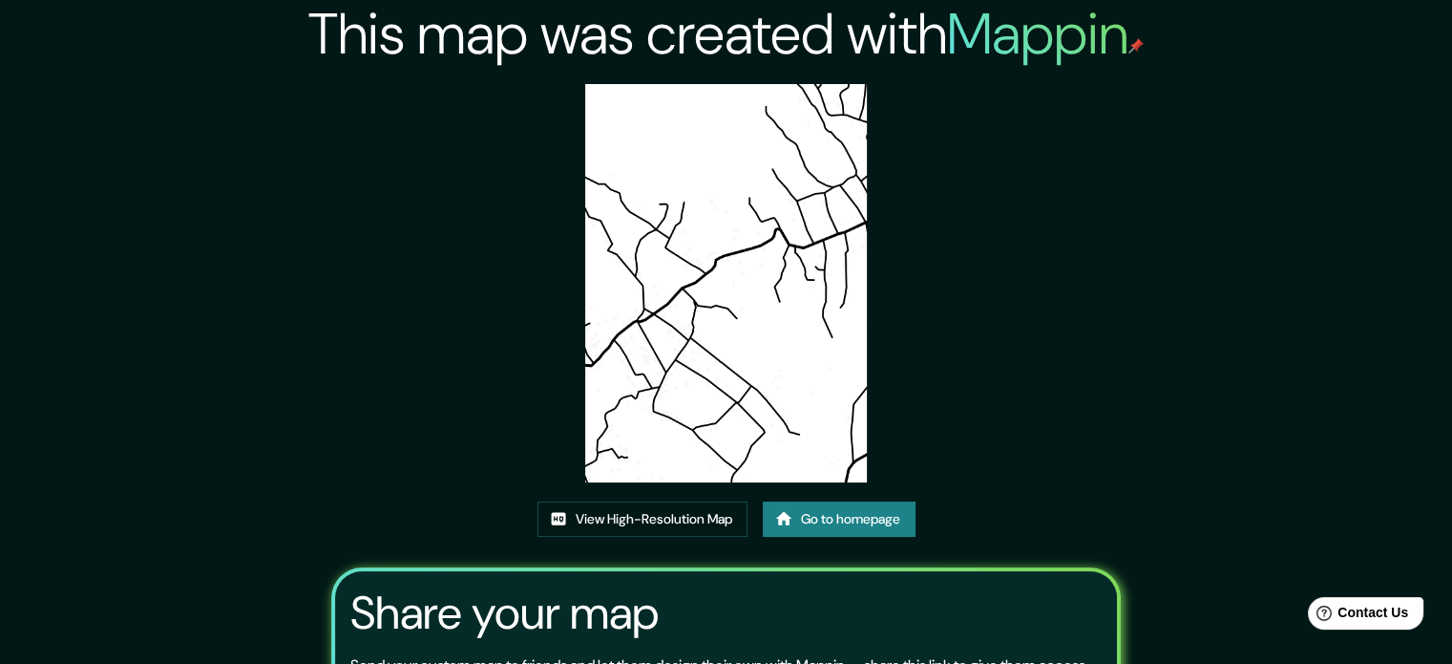
click at [735, 326] on img at bounding box center [726, 283] width 282 height 398
click at [653, 512] on link "View High-Resolution Map" at bounding box center [643, 518] width 210 height 35
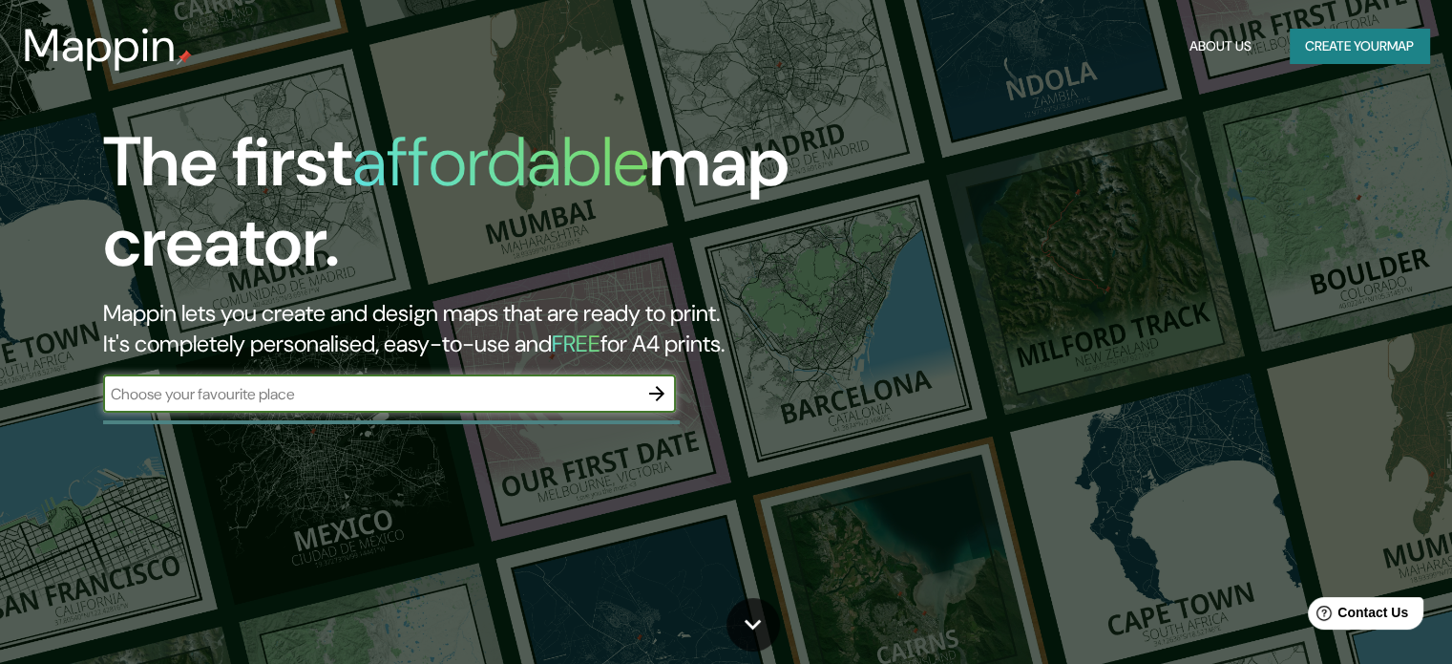
click at [1339, 39] on button "Create your map" at bounding box center [1359, 46] width 139 height 35
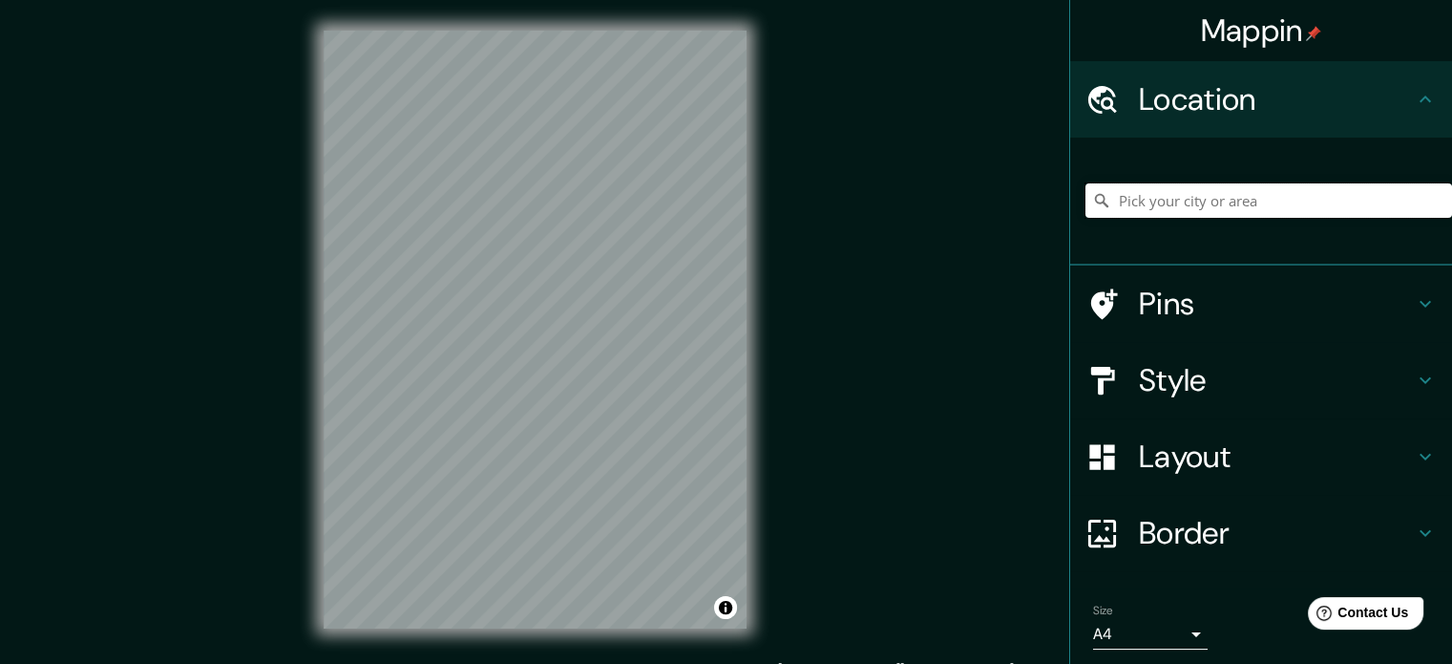
click at [1203, 210] on input "Pick your city or area" at bounding box center [1269, 200] width 367 height 34
type input "M"
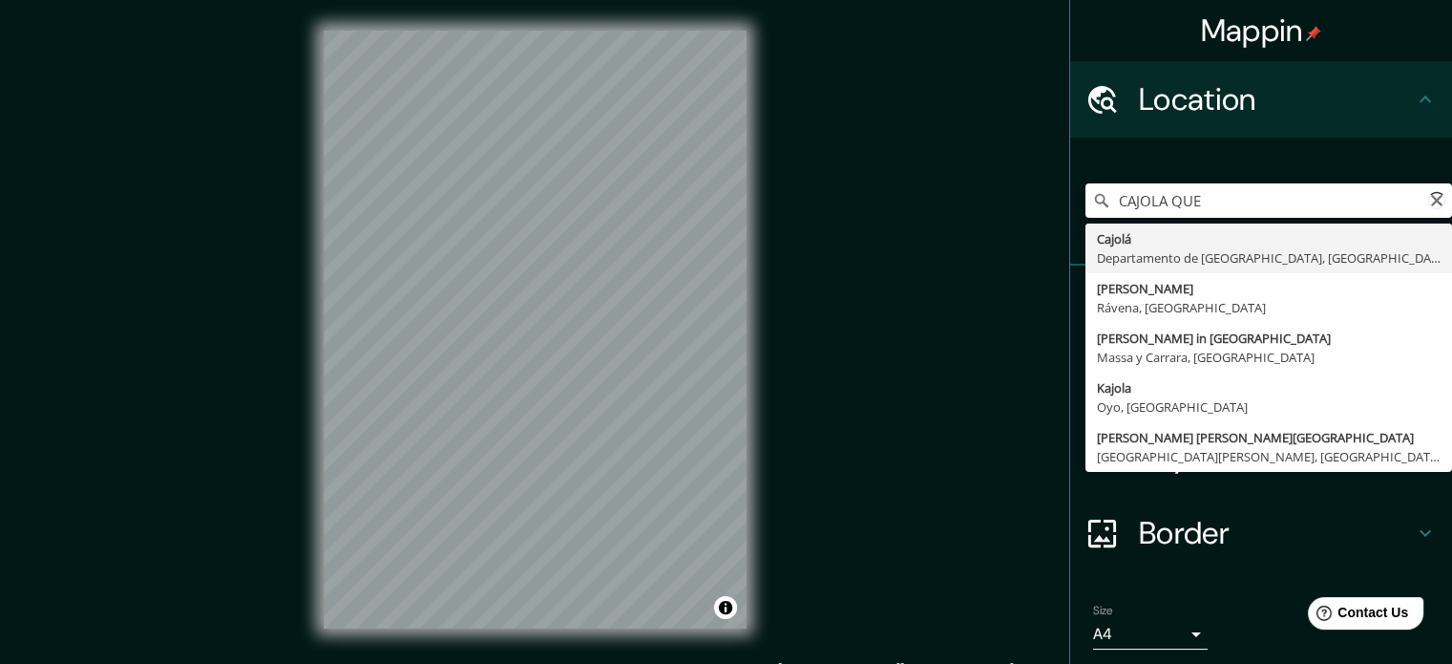
type input "Cajolá, [GEOGRAPHIC_DATA], [GEOGRAPHIC_DATA]"
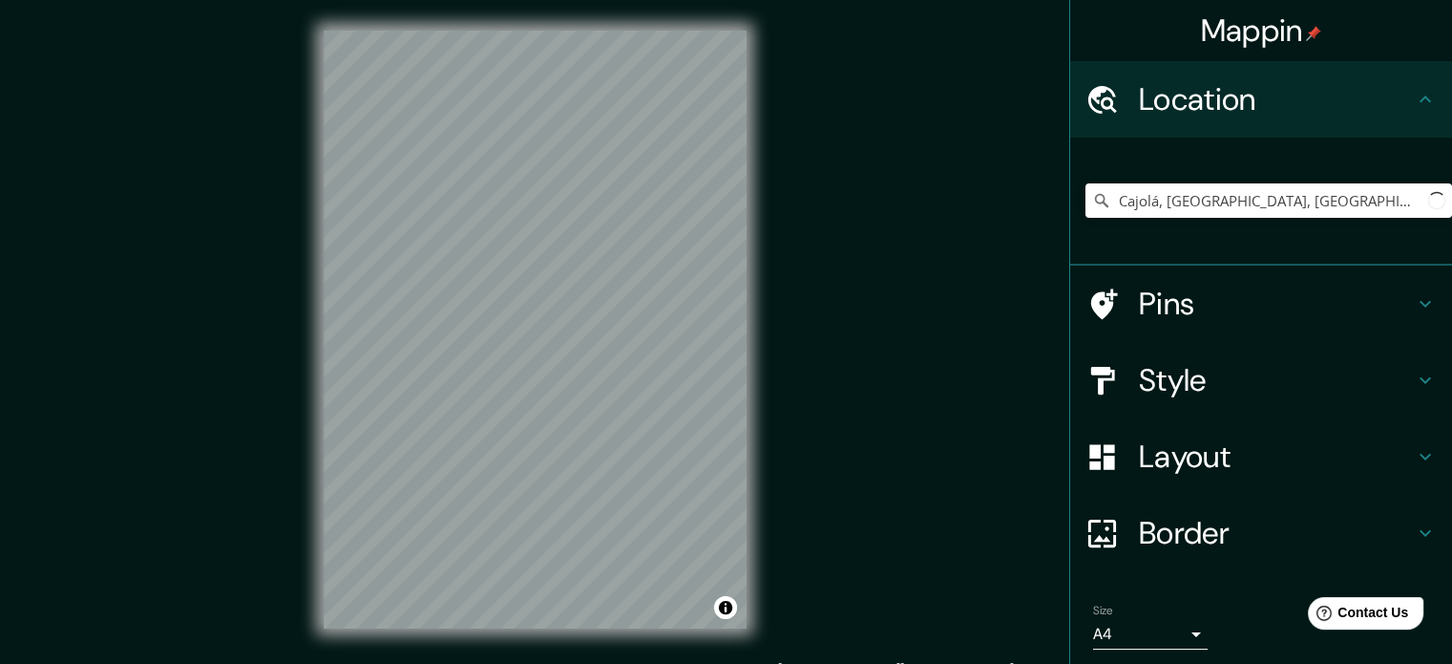
click at [1176, 468] on h4 "Layout" at bounding box center [1276, 456] width 275 height 38
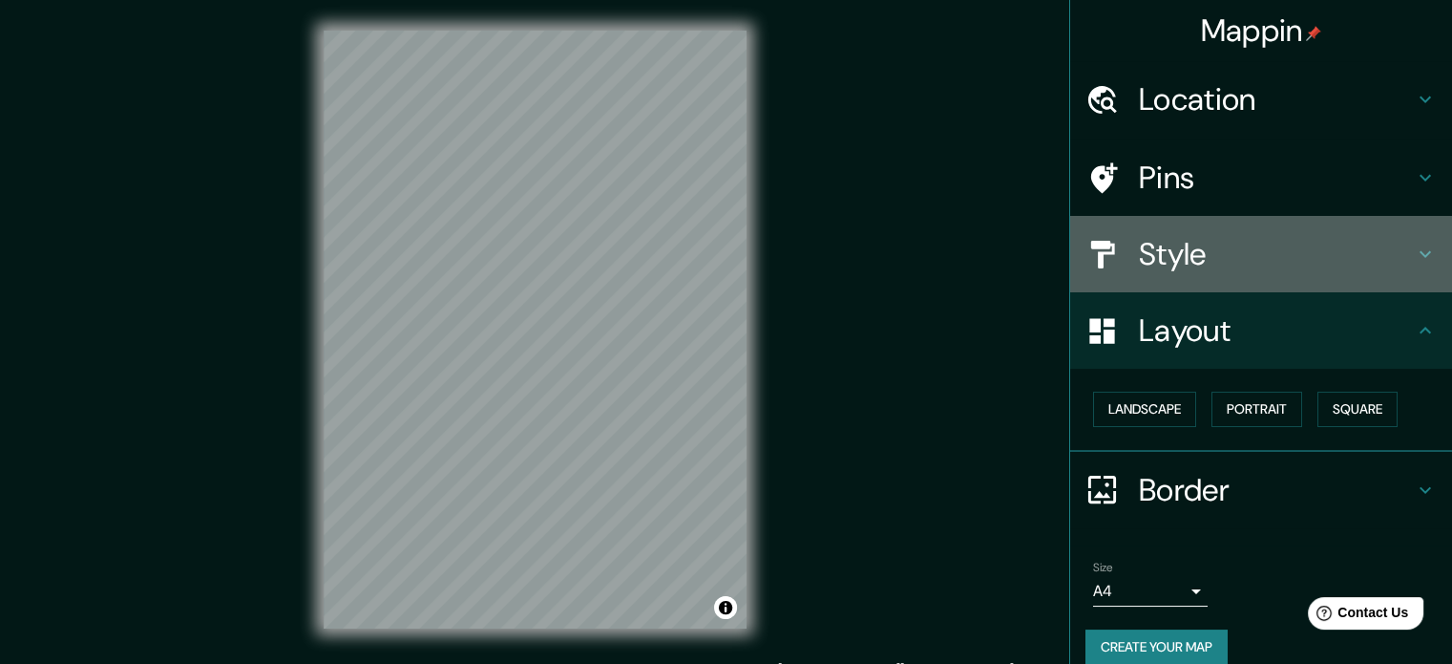
click at [1162, 236] on h4 "Style" at bounding box center [1276, 254] width 275 height 38
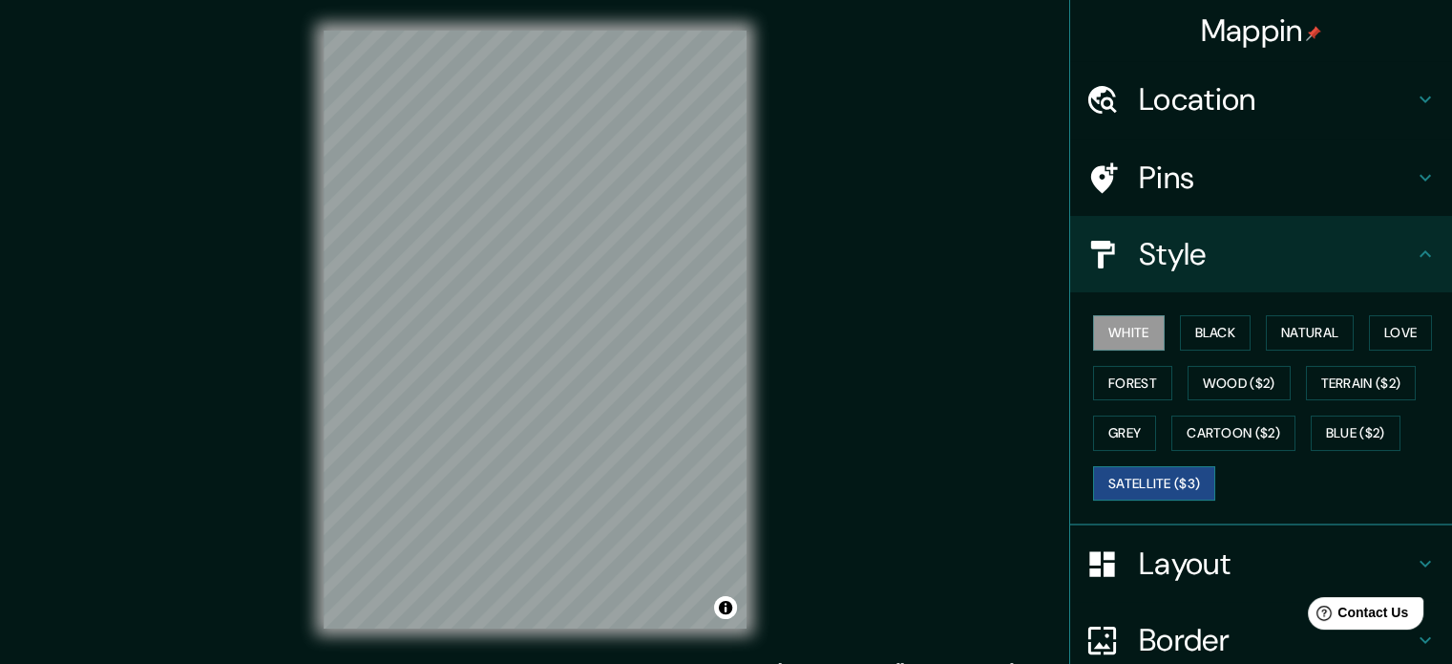
click at [1119, 469] on button "Satellite ($3)" at bounding box center [1154, 483] width 122 height 35
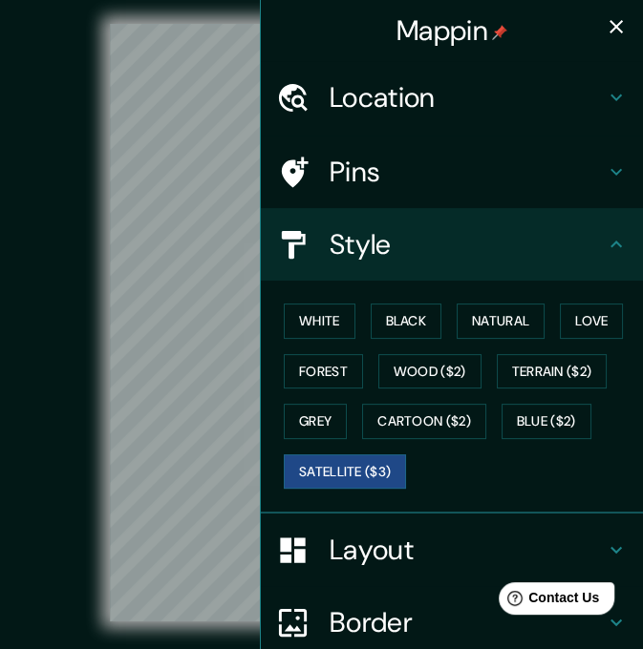
click at [609, 27] on icon "button" at bounding box center [615, 26] width 13 height 13
